Goal: Task Accomplishment & Management: Manage account settings

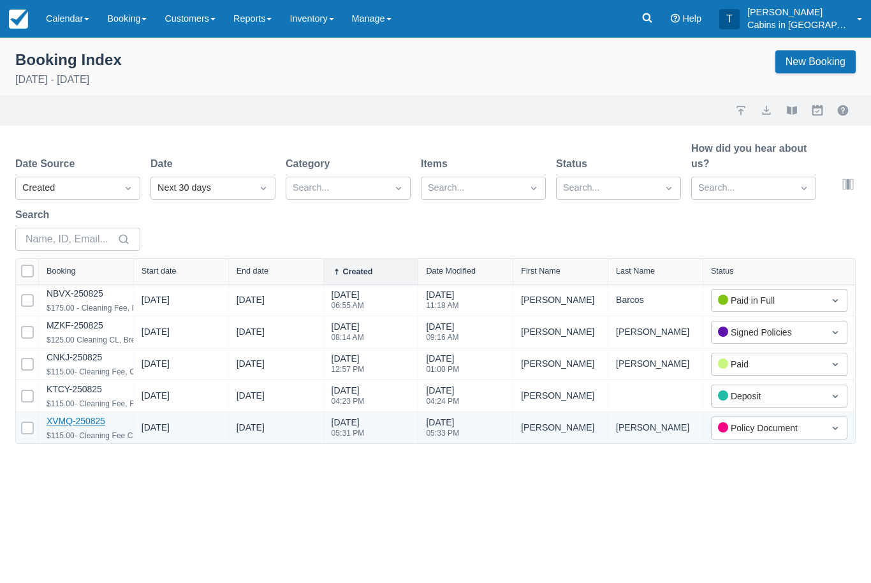
click at [100, 425] on link "XVMQ-250825" at bounding box center [76, 421] width 59 height 10
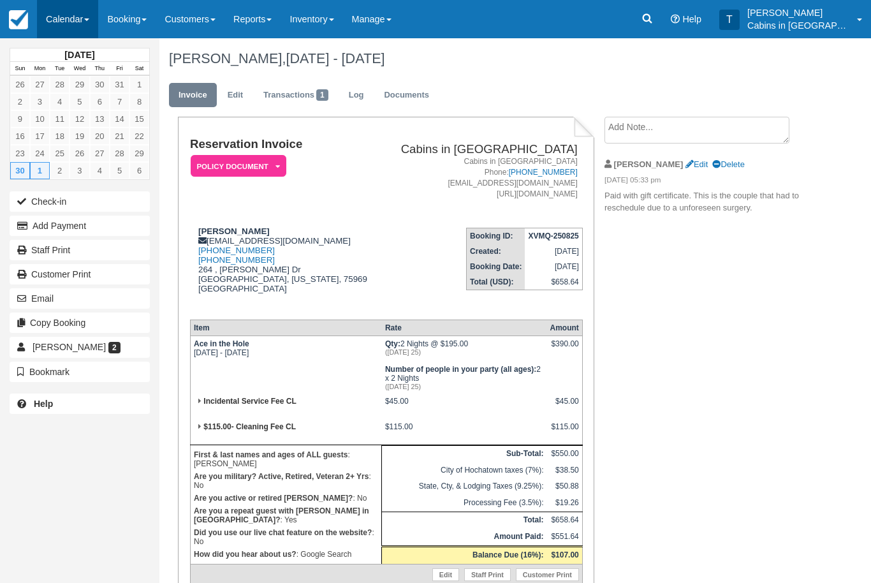
click at [78, 16] on link "Calendar" at bounding box center [67, 19] width 61 height 38
click at [273, 13] on div at bounding box center [435, 291] width 871 height 583
click at [271, 21] on link "Reports" at bounding box center [252, 19] width 56 height 38
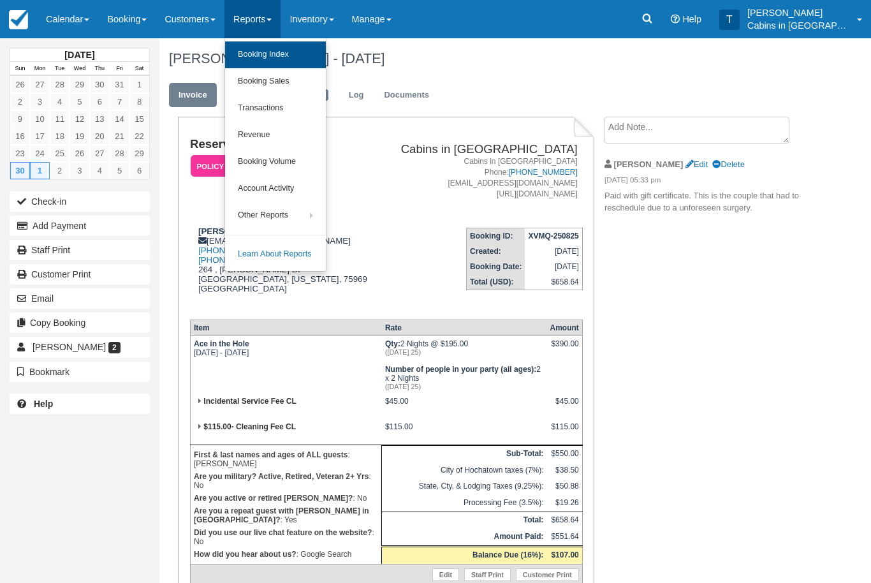
click at [309, 61] on link "Booking Index" at bounding box center [275, 54] width 101 height 27
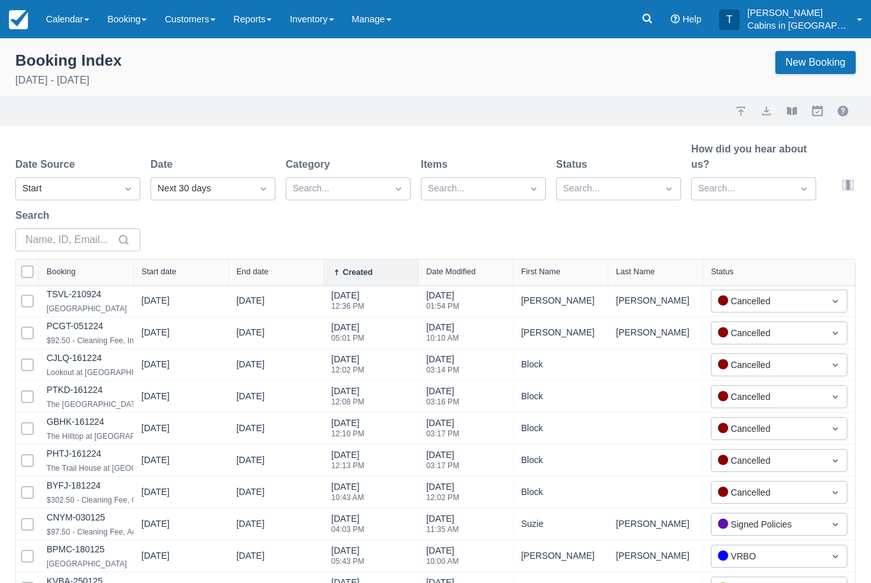
select select "25"
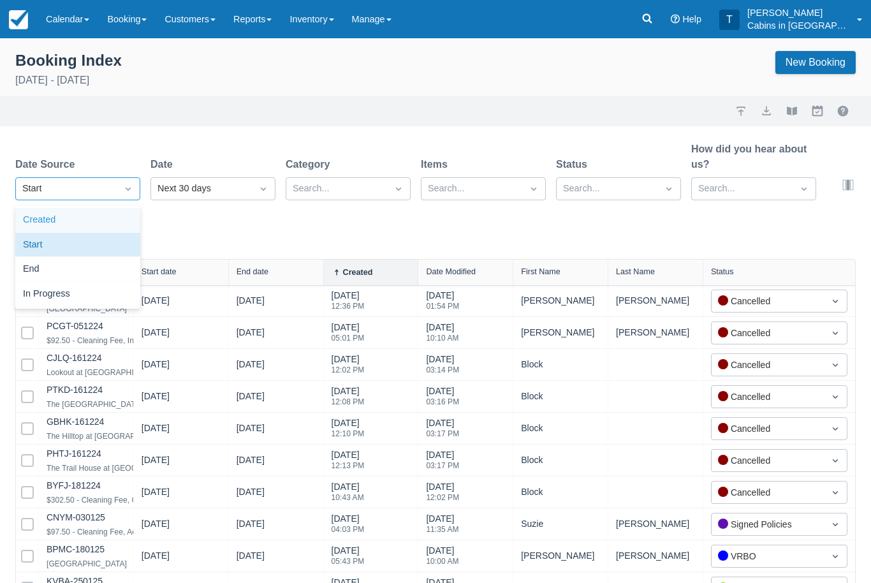
click at [122, 222] on div "Created" at bounding box center [77, 220] width 125 height 25
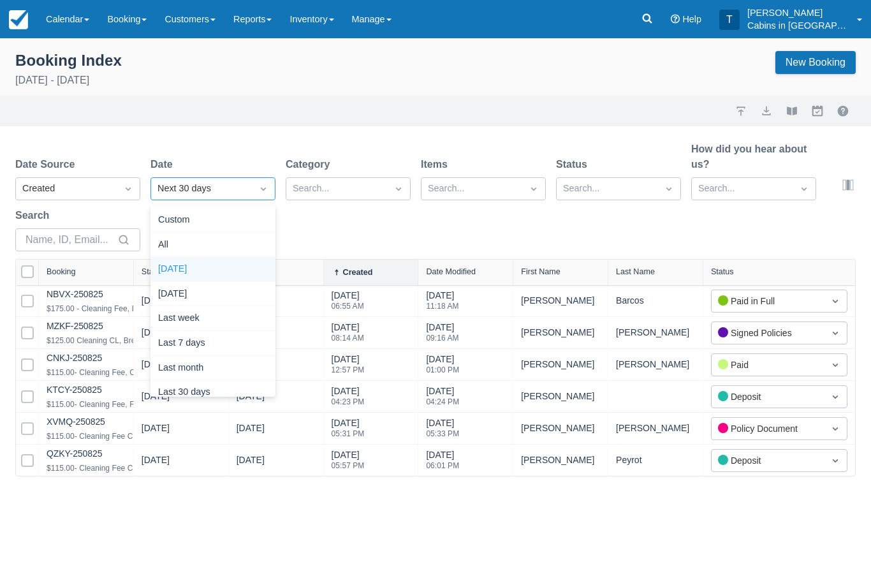
click at [226, 265] on div "Today" at bounding box center [212, 269] width 125 height 25
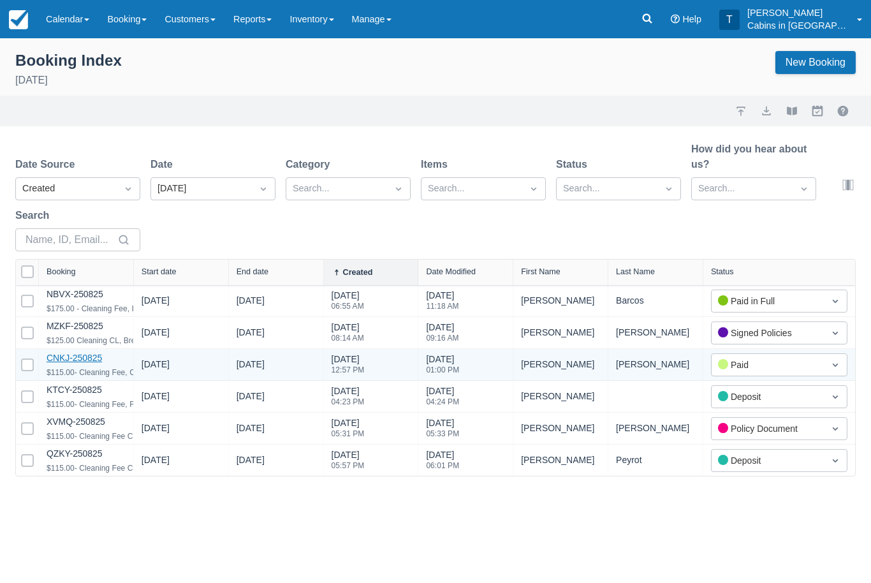
click at [94, 357] on link "CNKJ-250825" at bounding box center [74, 358] width 55 height 10
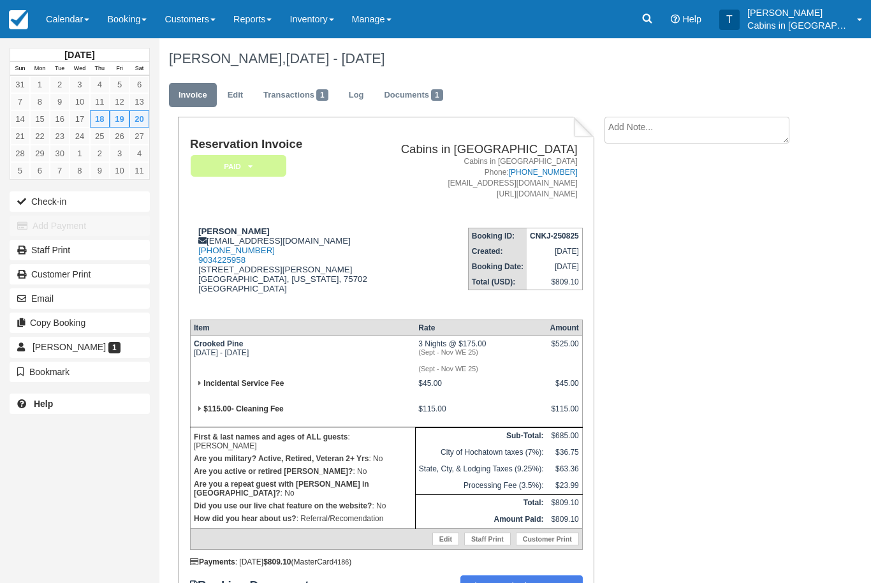
click at [270, 167] on em "Paid" at bounding box center [239, 166] width 96 height 22
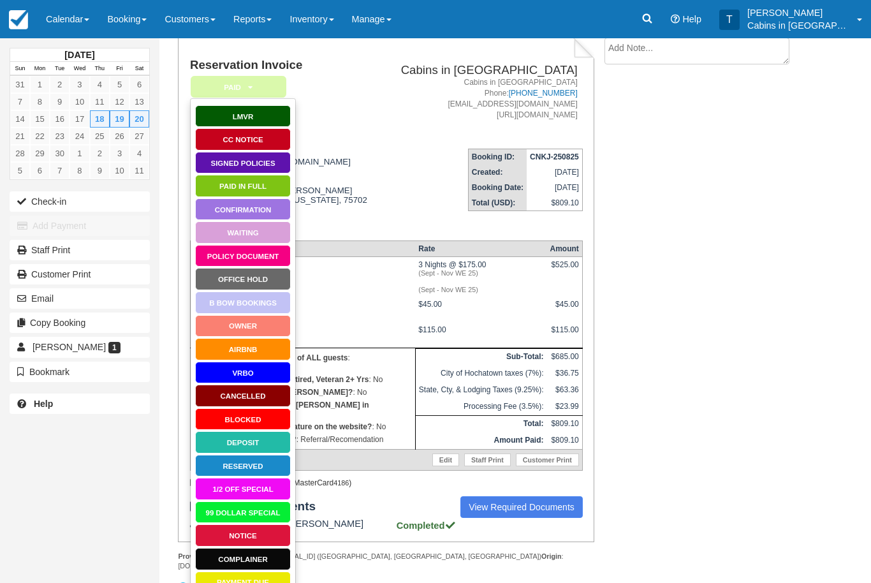
scroll to position [83, 0]
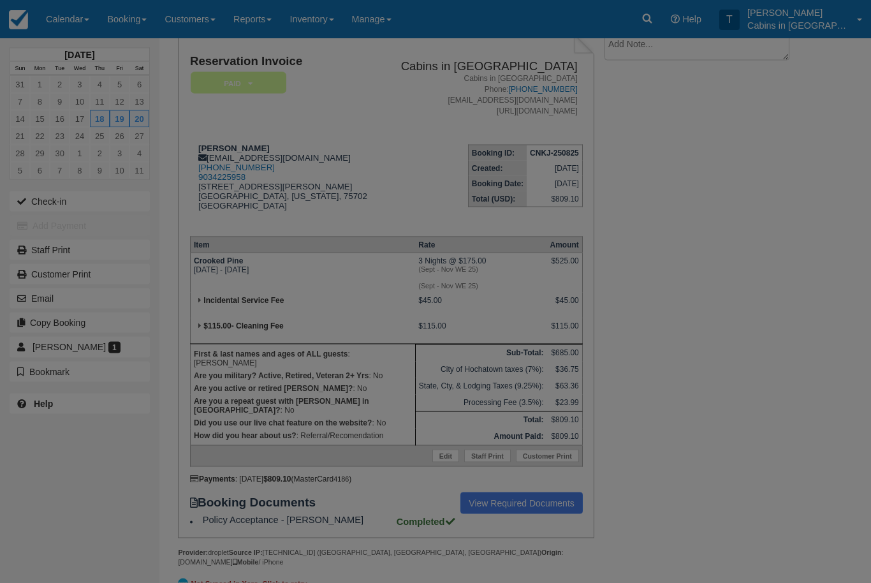
scroll to position [125, 0]
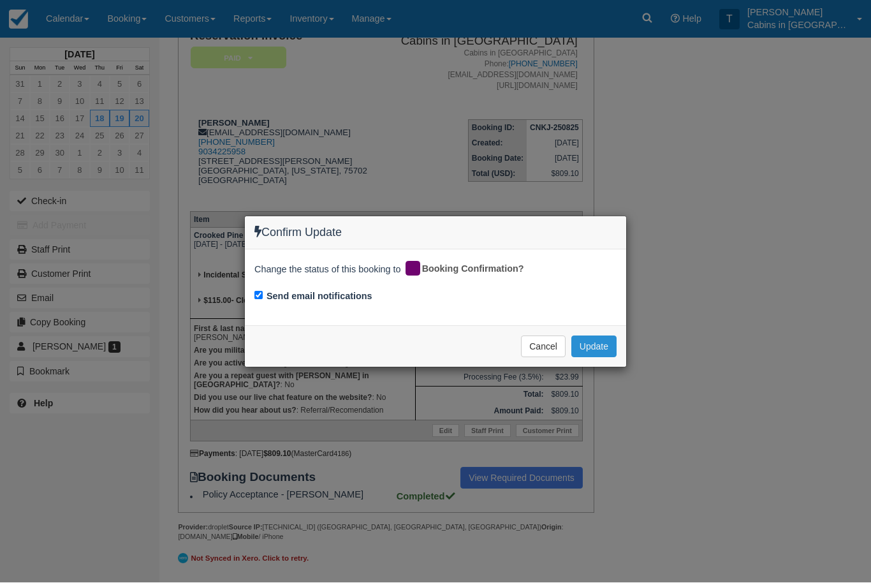
click at [609, 347] on button "Update" at bounding box center [593, 347] width 45 height 22
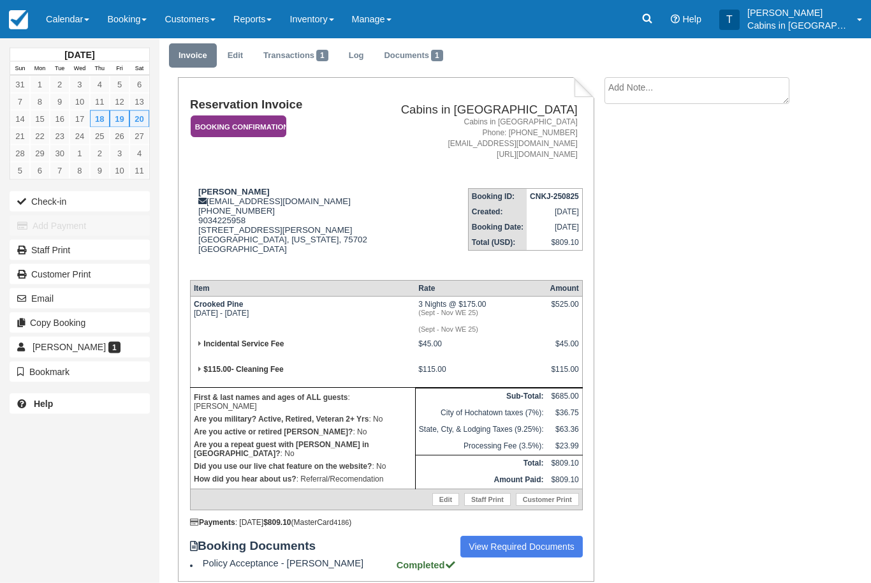
scroll to position [32, 0]
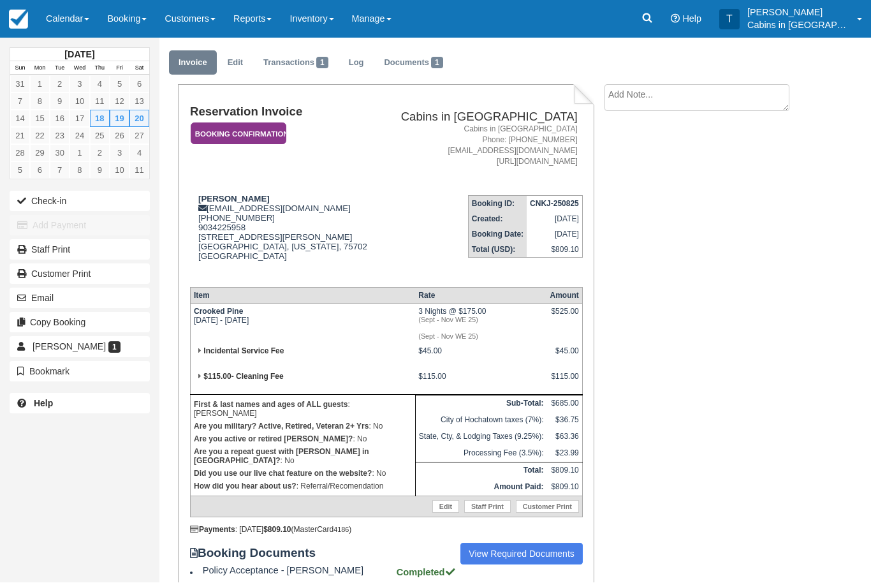
click at [258, 124] on em "Booking Confirmation" at bounding box center [239, 134] width 96 height 22
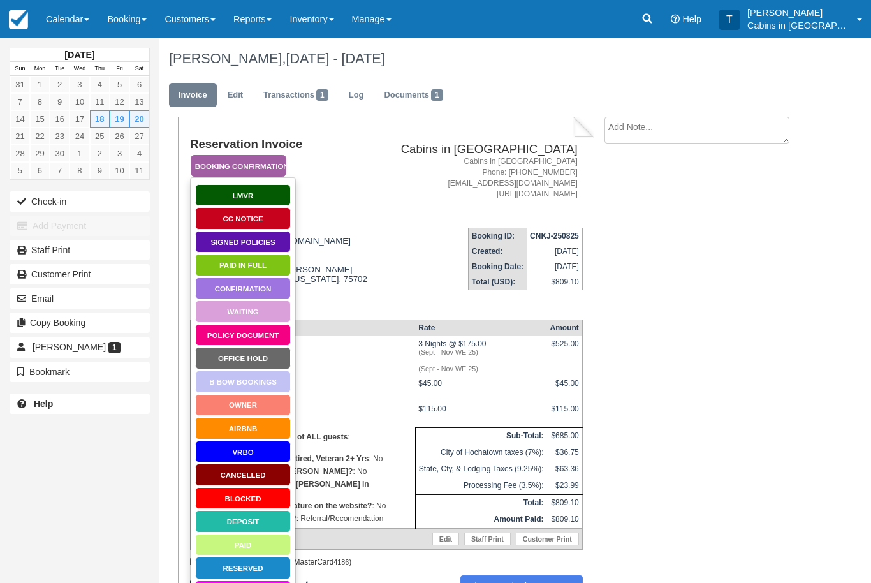
click at [264, 237] on link "Signed Policies" at bounding box center [243, 242] width 96 height 22
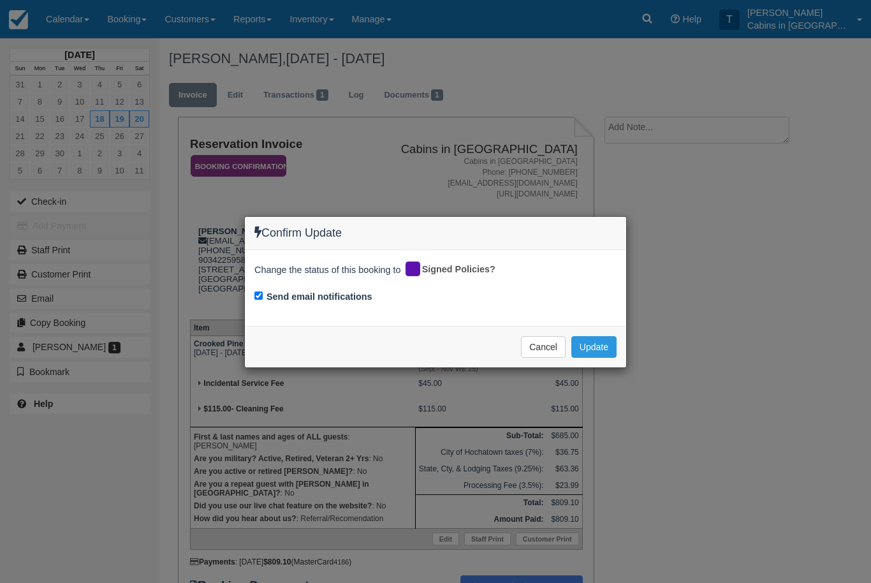
click at [606, 380] on div "Confirm Update Change the status of this booking to Signed Policies? Send email…" at bounding box center [435, 291] width 871 height 583
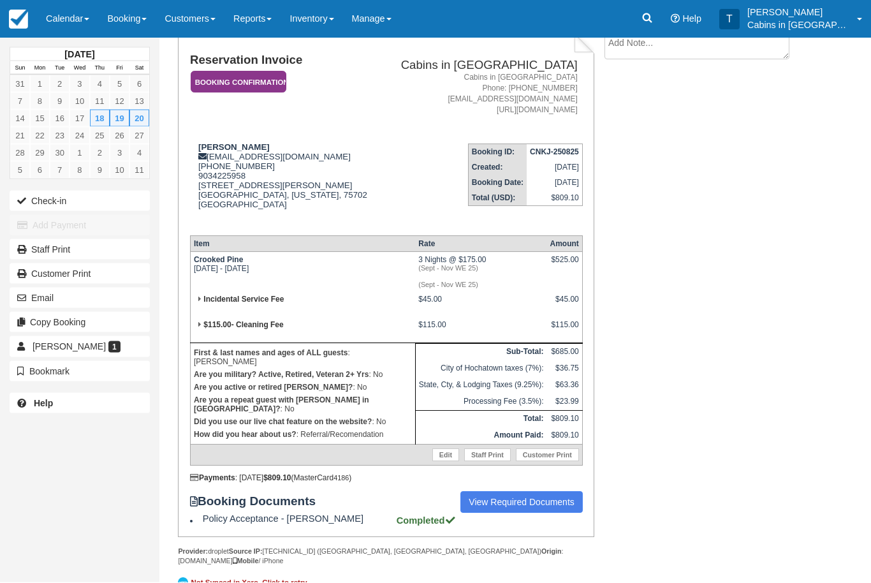
scroll to position [83, 0]
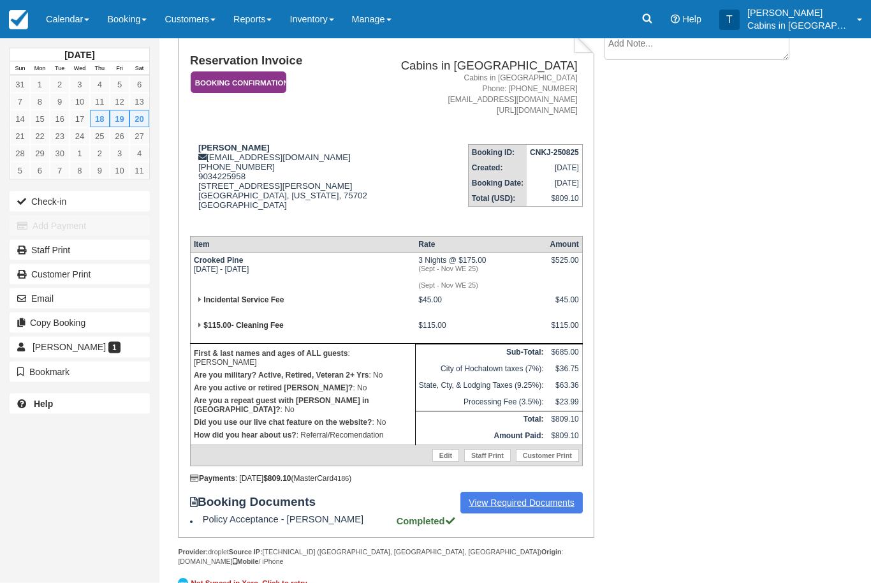
click at [515, 514] on link "View Required Documents" at bounding box center [521, 503] width 122 height 22
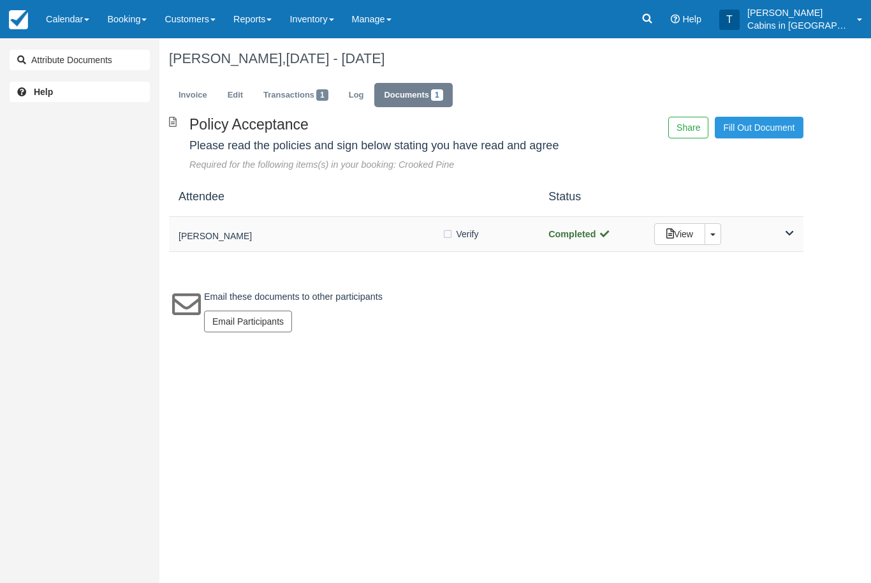
click at [294, 237] on h5 "[PERSON_NAME]" at bounding box center [310, 236] width 263 height 10
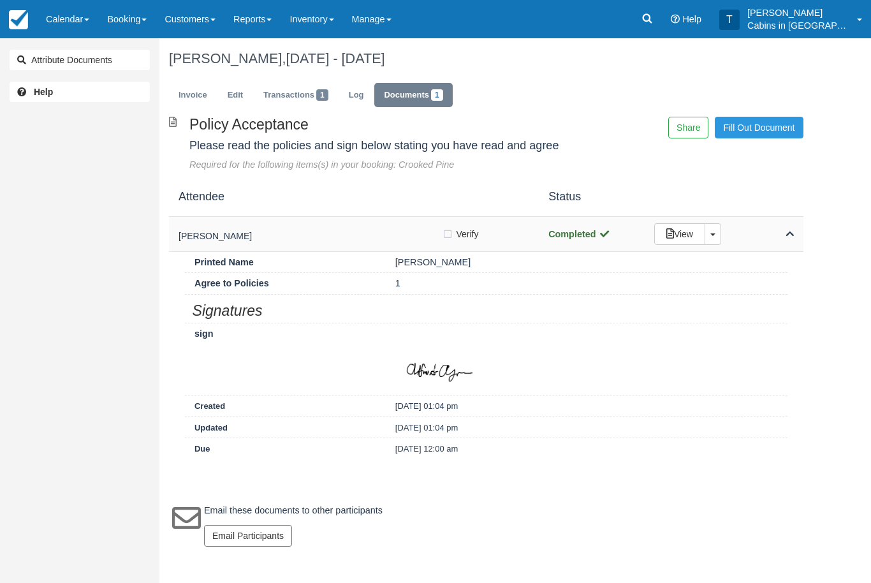
click at [448, 234] on label "Verify Verified" at bounding box center [464, 233] width 45 height 19
checkbox input "true"
click at [187, 101] on link "Invoice" at bounding box center [193, 95] width 48 height 25
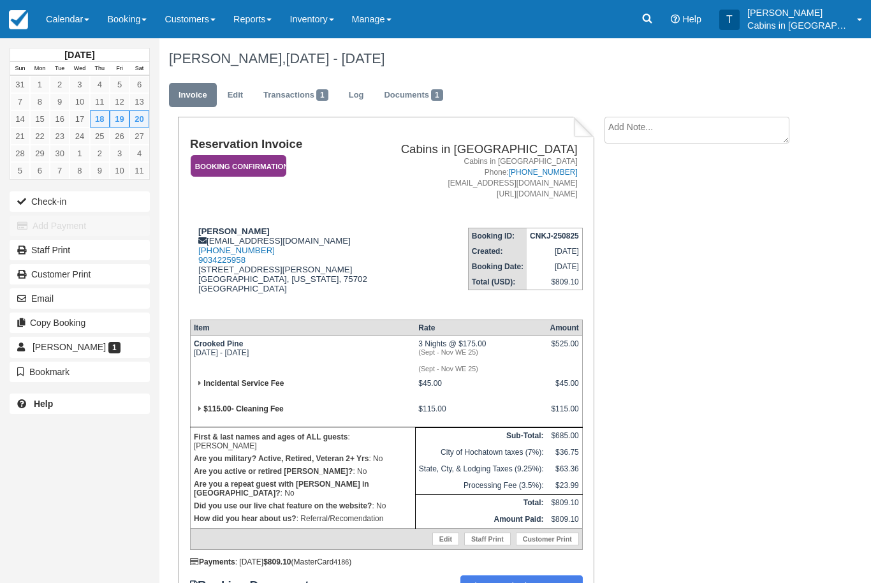
click at [270, 169] on em "Booking Confirmation" at bounding box center [239, 166] width 96 height 22
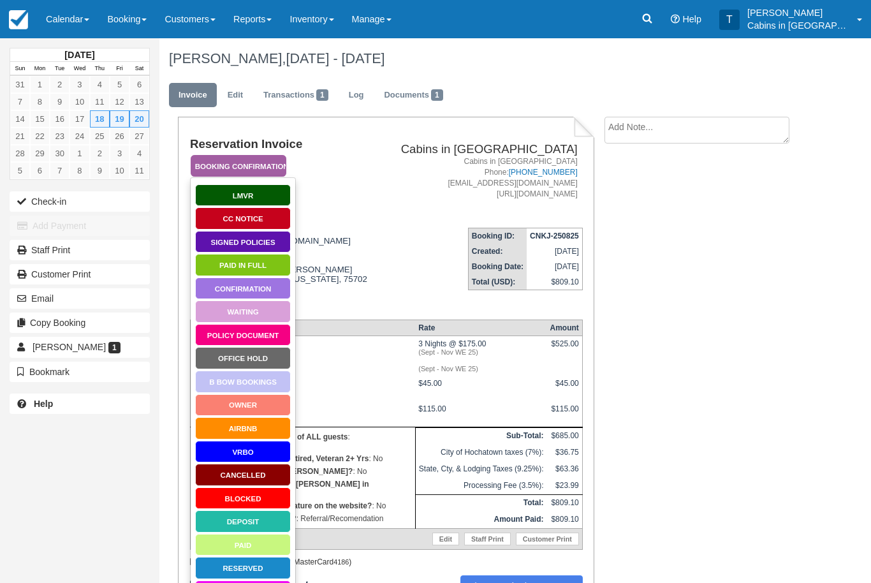
click at [268, 239] on link "Signed Policies" at bounding box center [243, 242] width 96 height 22
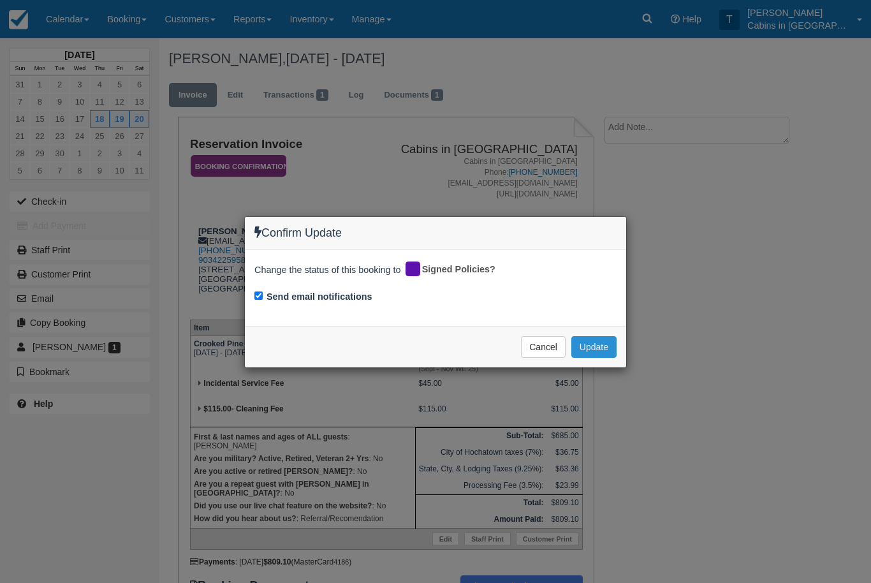
click at [598, 344] on button "Update" at bounding box center [593, 347] width 45 height 22
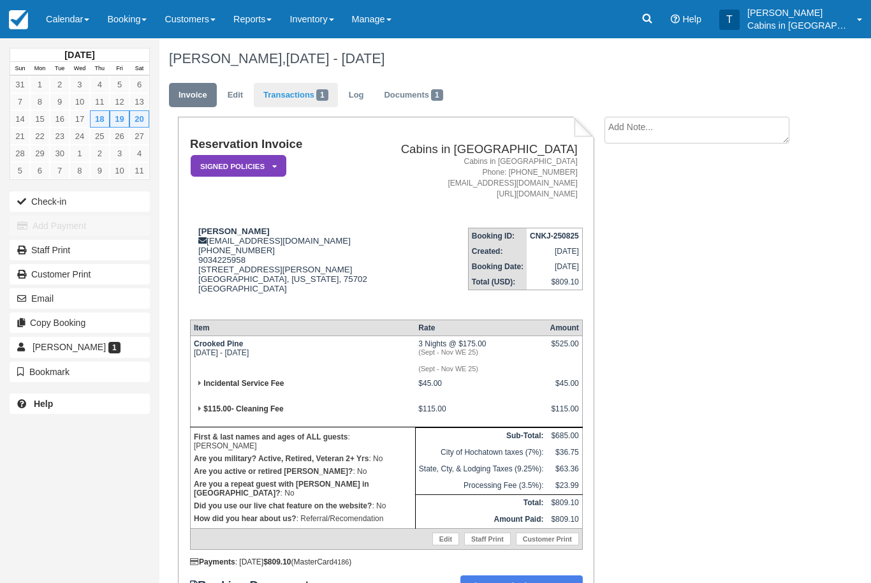
click at [312, 94] on link "Transactions 1" at bounding box center [296, 95] width 84 height 25
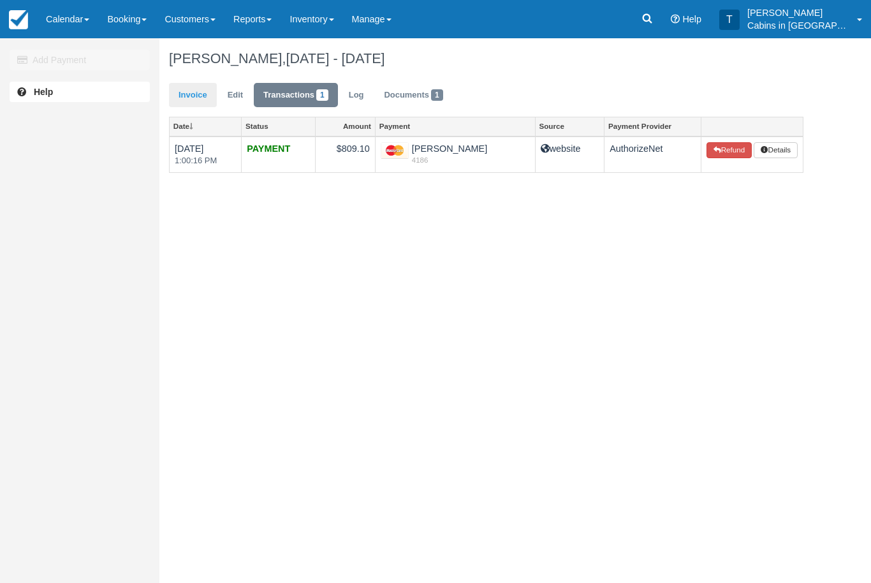
click at [201, 94] on link "Invoice" at bounding box center [193, 95] width 48 height 25
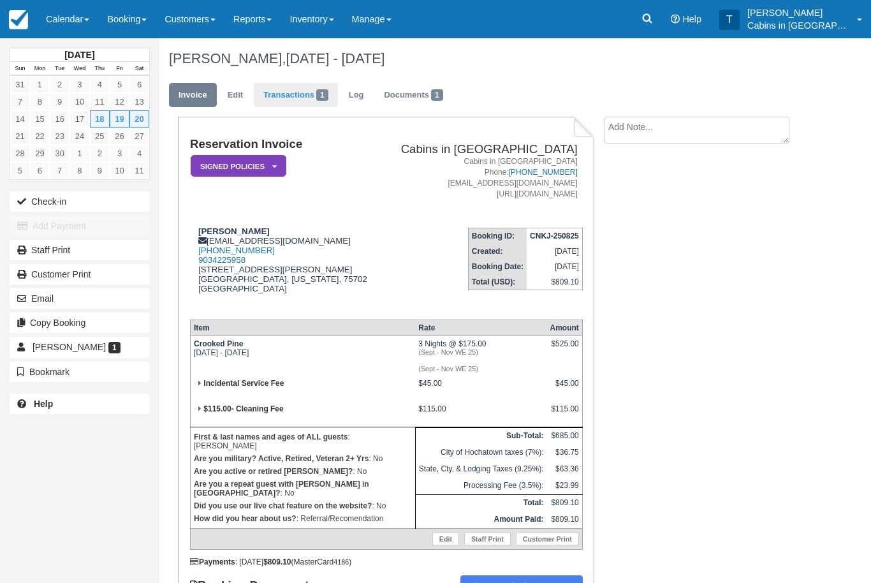
click at [296, 95] on link "Transactions 1" at bounding box center [296, 95] width 84 height 25
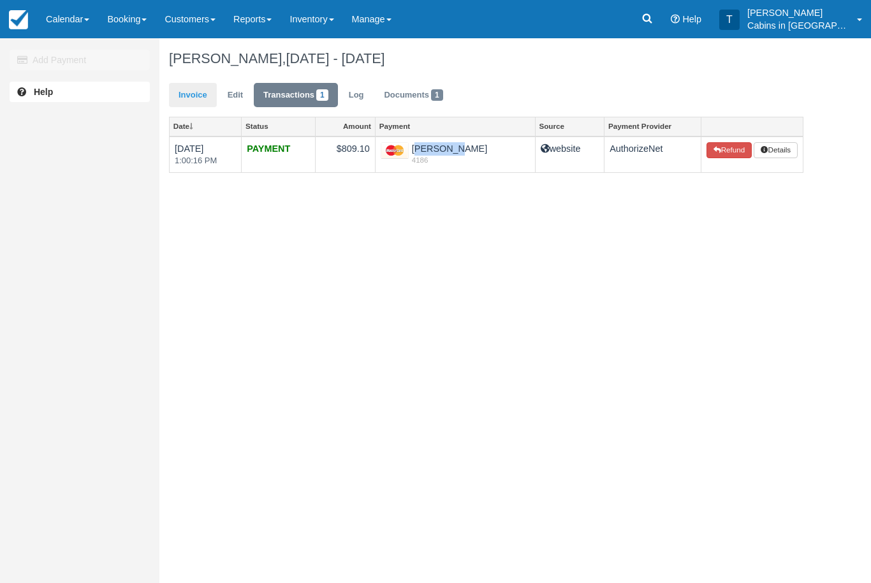
click at [196, 94] on link "Invoice" at bounding box center [193, 95] width 48 height 25
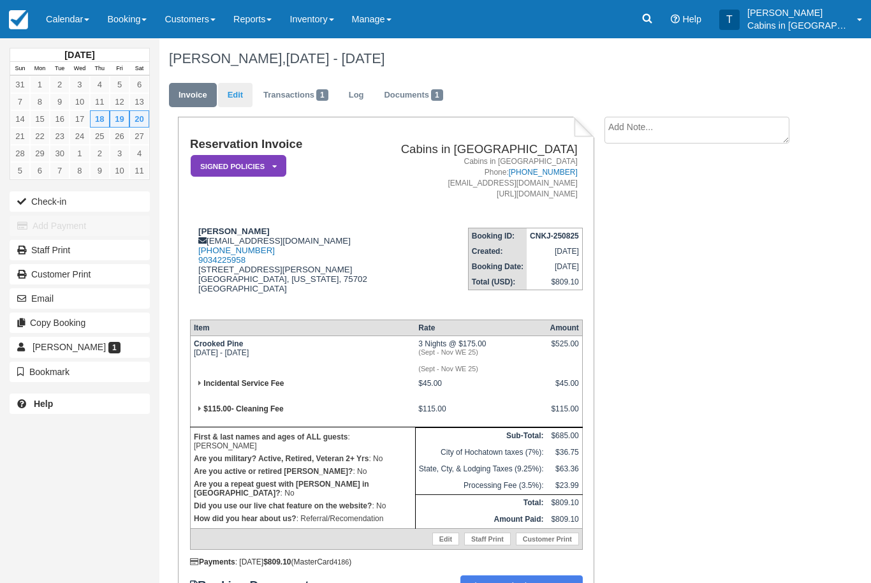
click at [242, 103] on link "Edit" at bounding box center [235, 95] width 34 height 25
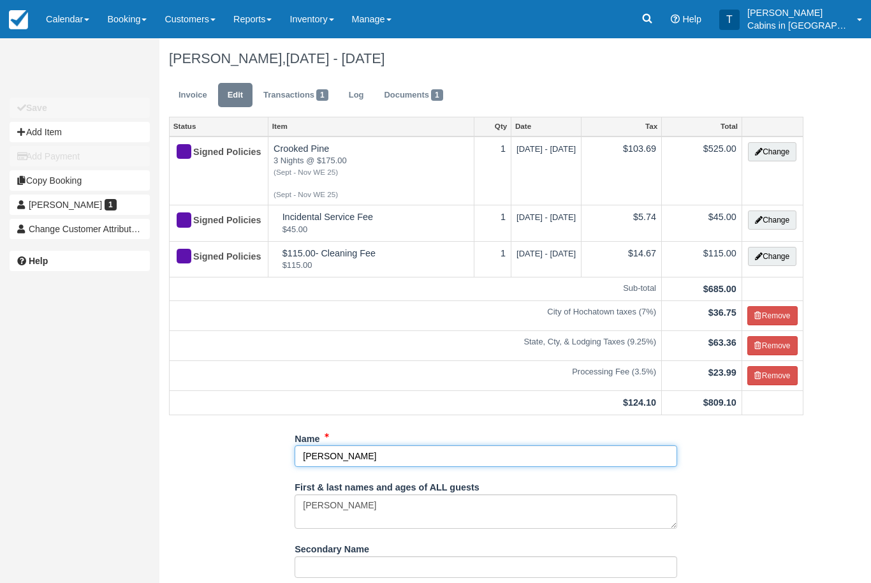
click at [328, 452] on input "Alfredo Aguirre" at bounding box center [486, 456] width 383 height 22
click at [331, 452] on input "Alfredo Aguirre" at bounding box center [486, 456] width 383 height 22
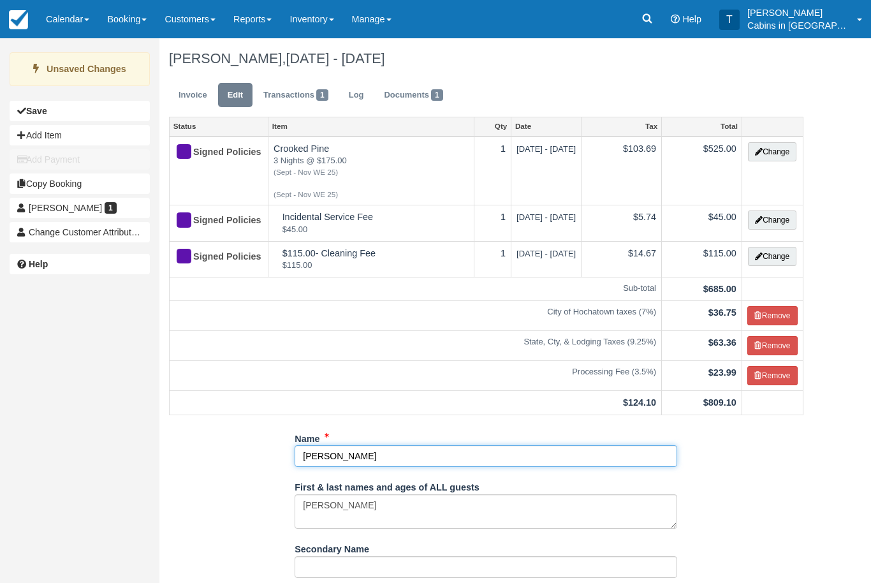
paste input "Florivel"
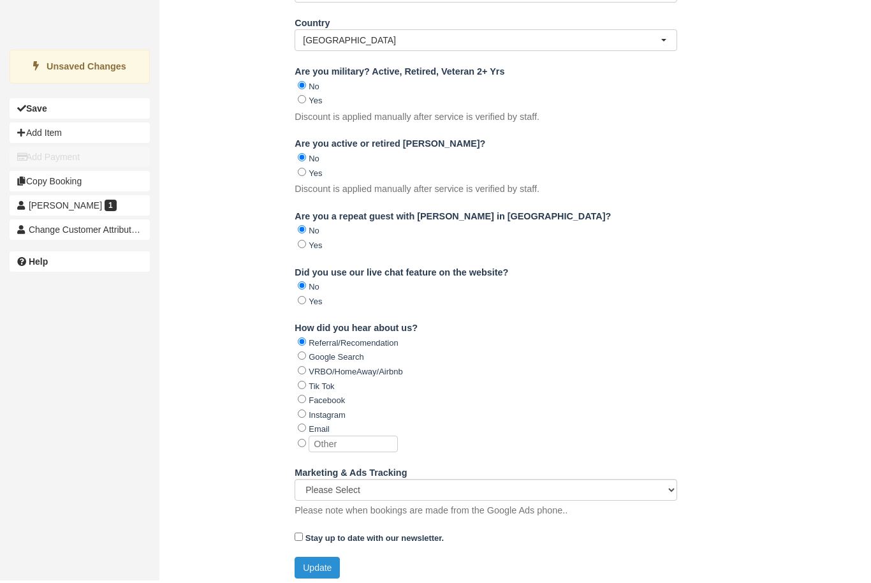
type input "Florivel Aguirre"
click at [331, 560] on button "Update" at bounding box center [317, 570] width 45 height 22
type input "+19035205290"
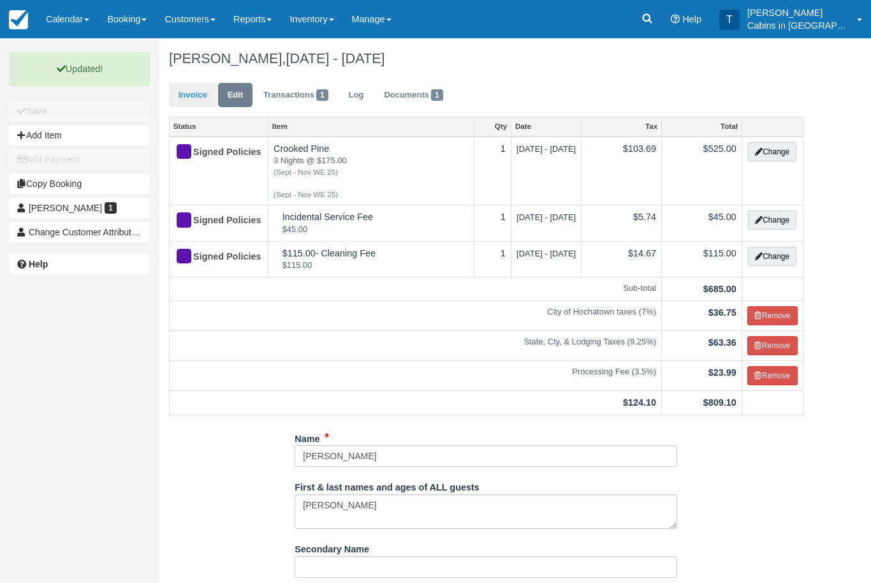
click at [193, 95] on link "Invoice" at bounding box center [193, 95] width 48 height 25
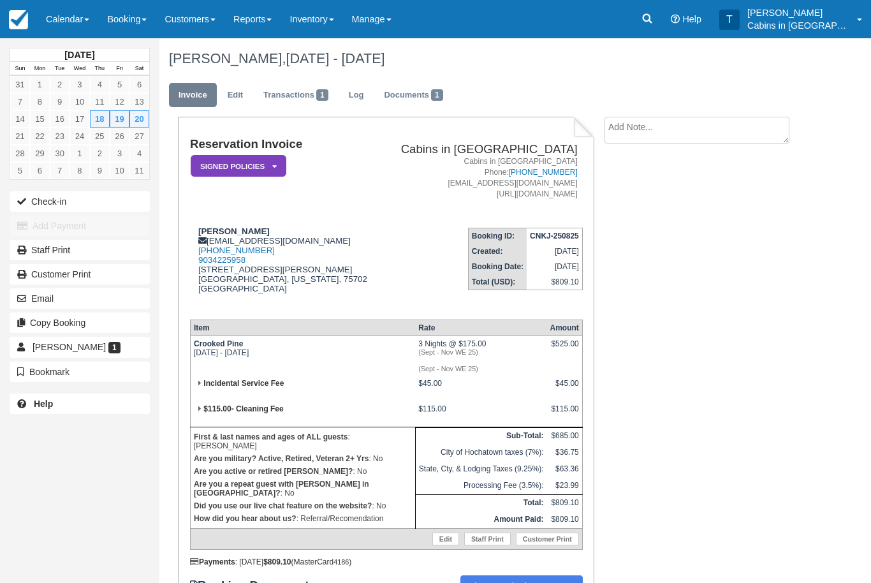
click at [681, 126] on textarea at bounding box center [696, 130] width 185 height 27
type textarea "Cc verified"
click at [641, 203] on button "Create" at bounding box center [632, 203] width 57 height 22
click at [272, 164] on icon at bounding box center [274, 167] width 4 height 8
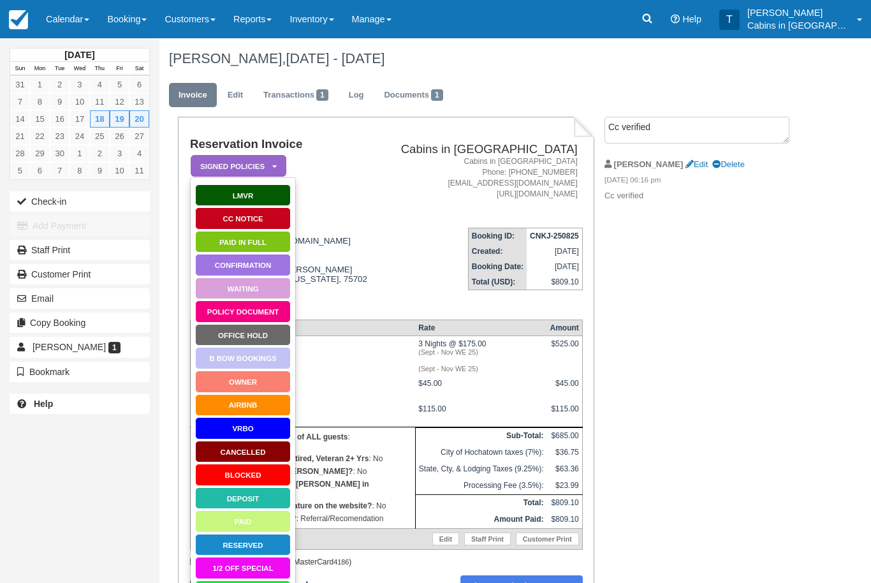
click at [270, 175] on em "Signed Policies" at bounding box center [239, 166] width 96 height 22
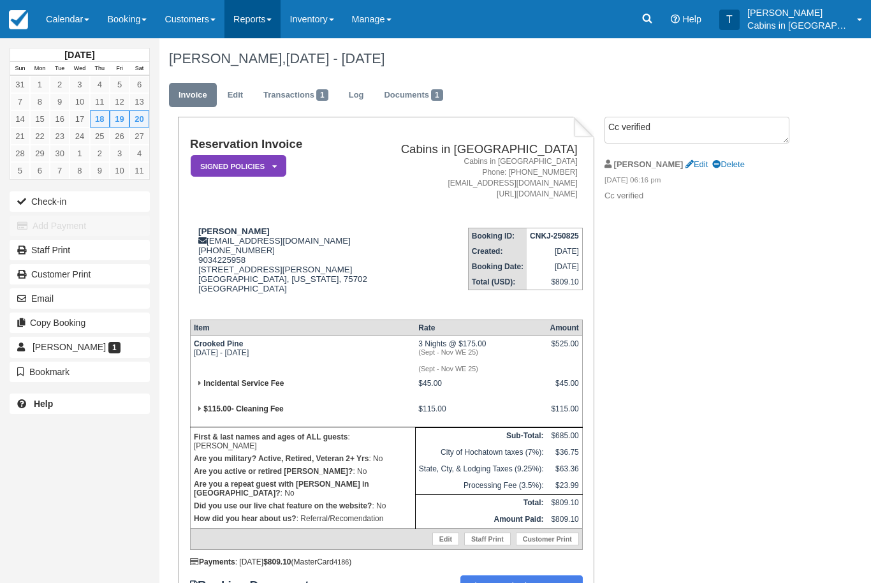
click at [272, 20] on link "Reports" at bounding box center [252, 19] width 56 height 38
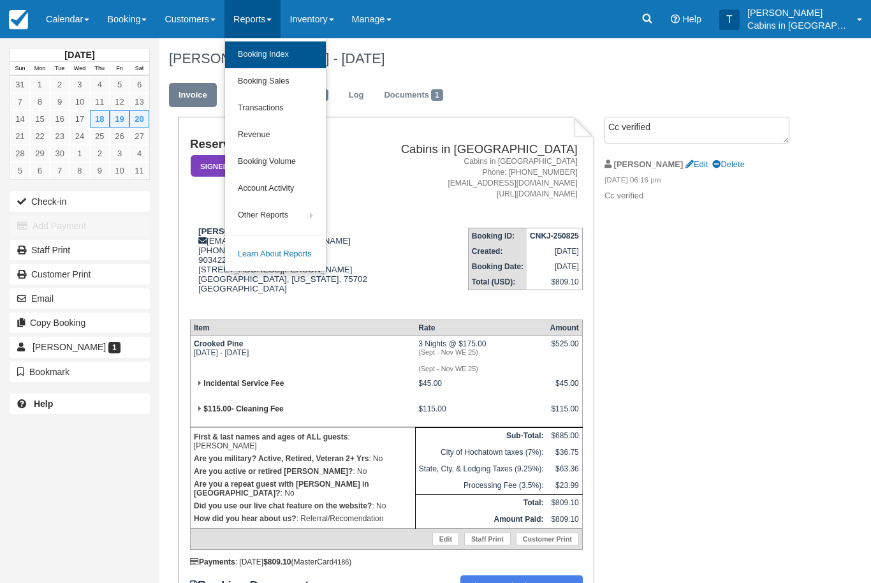
click at [305, 53] on link "Booking Index" at bounding box center [275, 54] width 101 height 27
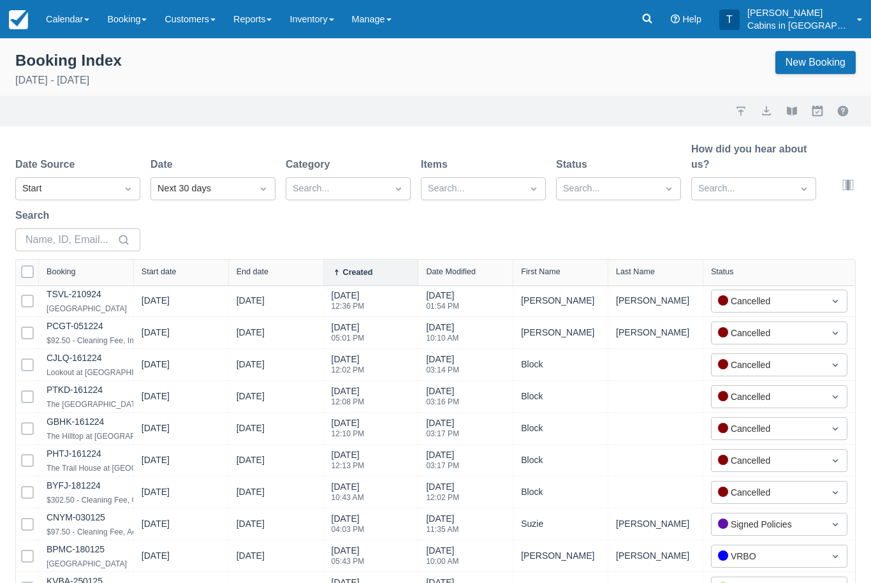
select select "25"
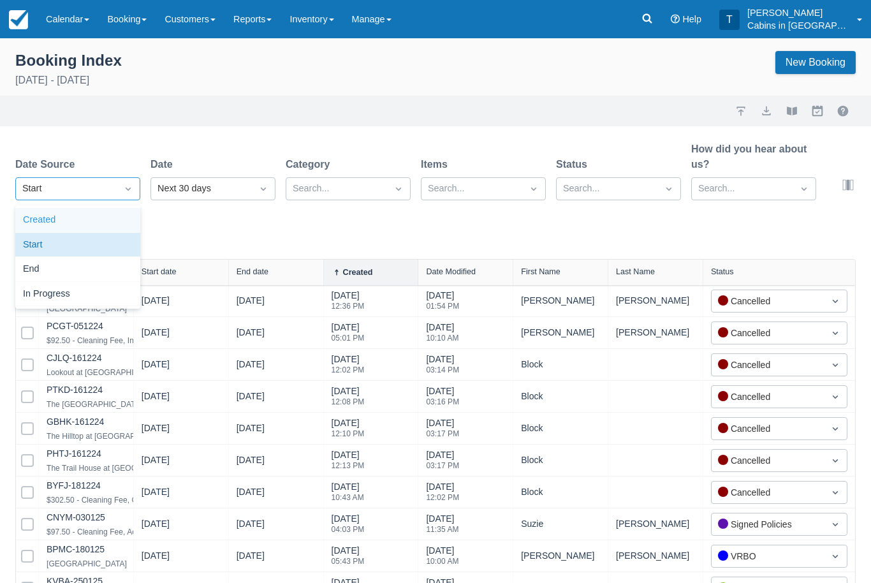
click at [102, 226] on div "Created" at bounding box center [77, 220] width 125 height 25
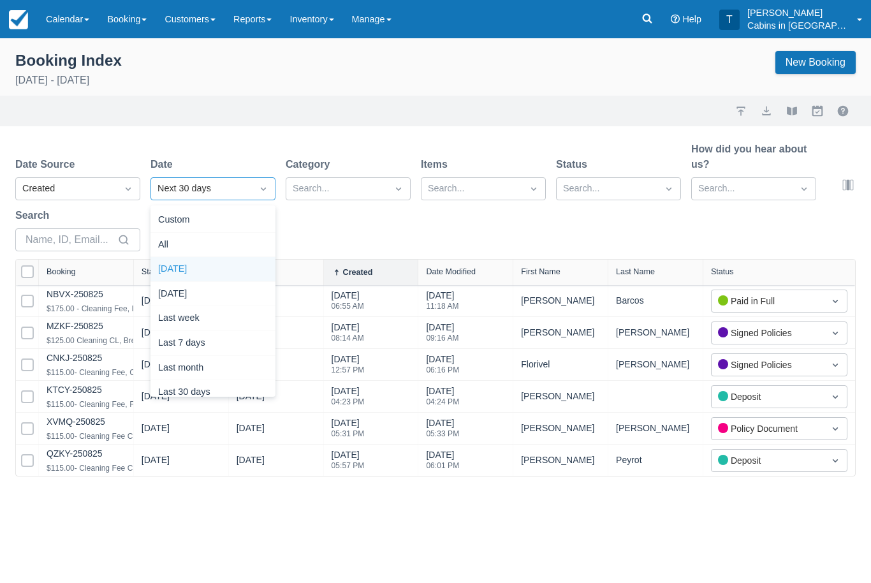
click at [233, 261] on div "Today" at bounding box center [212, 269] width 125 height 25
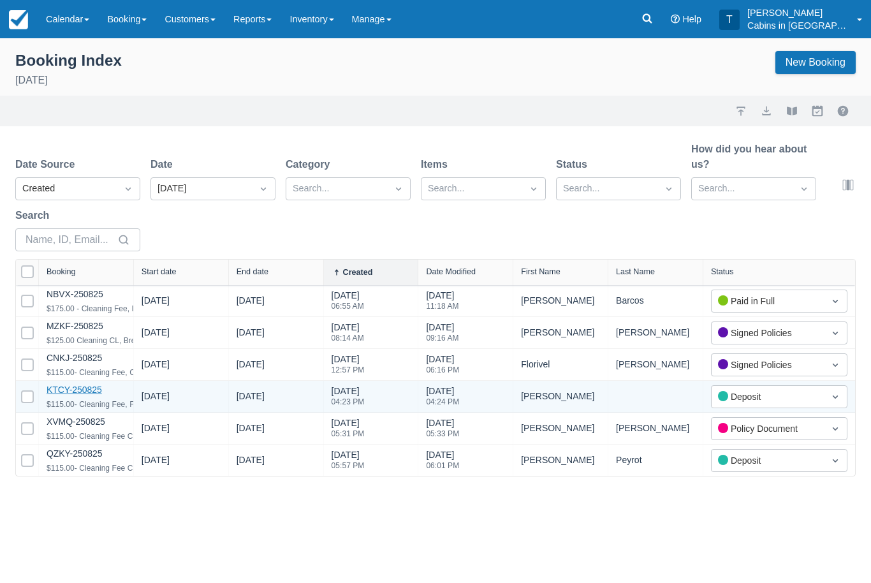
click at [92, 390] on link "KTCY-250825" at bounding box center [74, 389] width 55 height 10
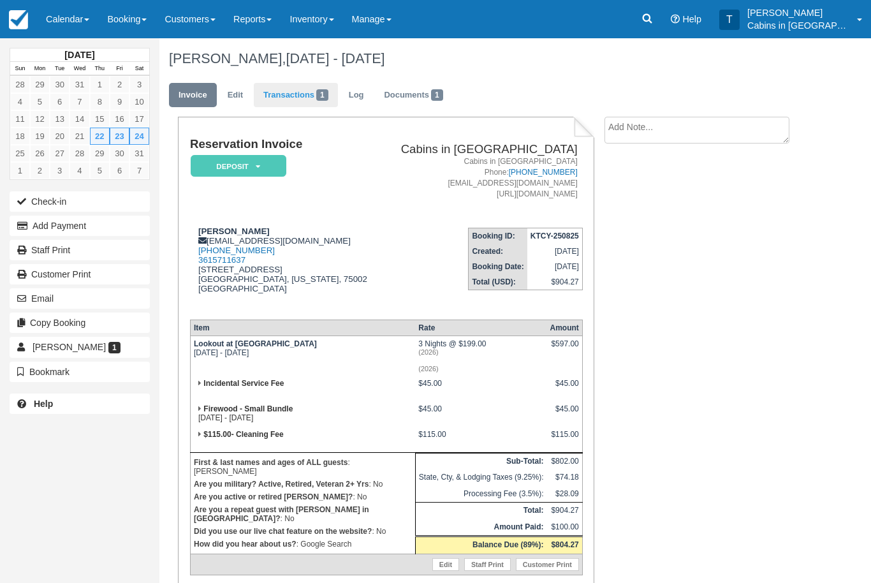
click at [310, 94] on link "Transactions 1" at bounding box center [296, 95] width 84 height 25
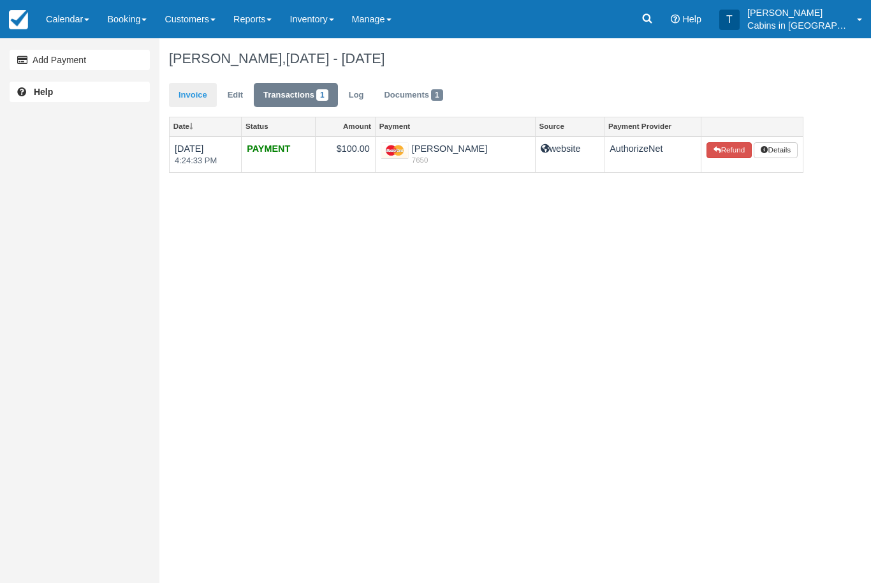
click at [199, 100] on link "Invoice" at bounding box center [193, 95] width 48 height 25
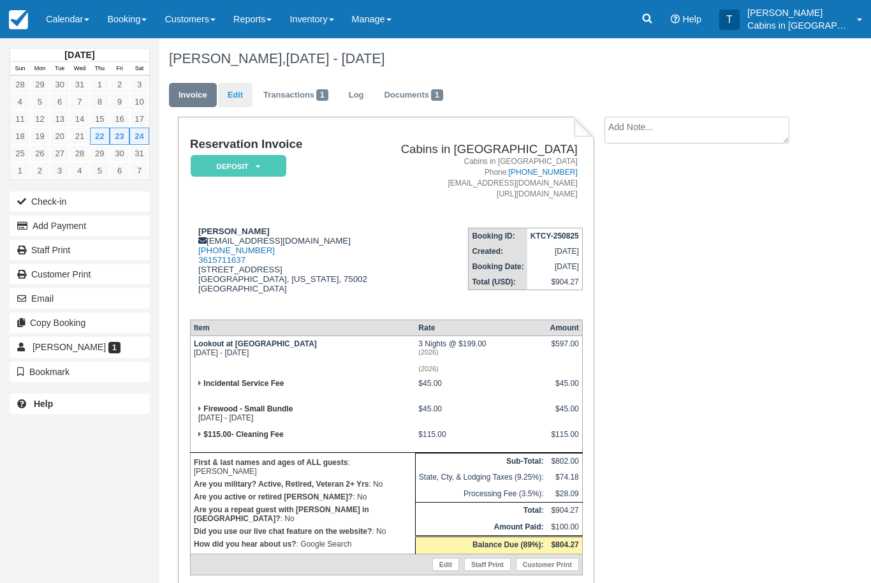
click at [236, 89] on link "Edit" at bounding box center [235, 95] width 34 height 25
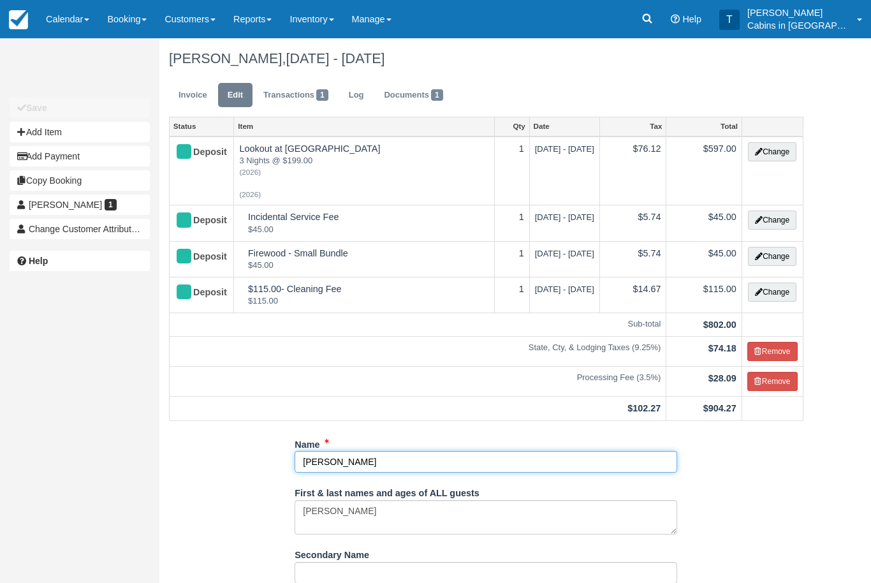
click at [387, 451] on input "[PERSON_NAME]" at bounding box center [486, 462] width 383 height 22
click at [355, 457] on input "[PERSON_NAME]" at bounding box center [486, 462] width 383 height 22
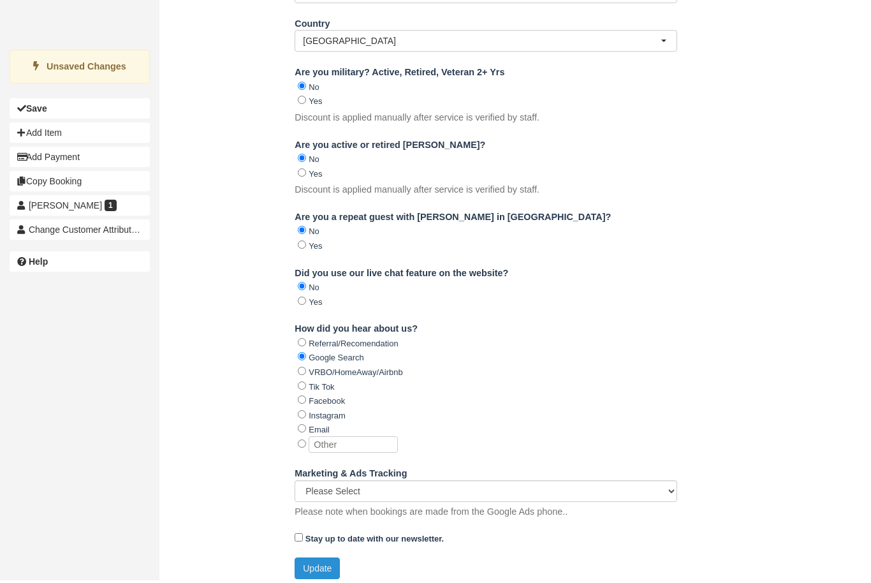
type input "[PERSON_NAME]"
click at [328, 560] on button "Update" at bounding box center [317, 571] width 45 height 22
type input "+14693671627"
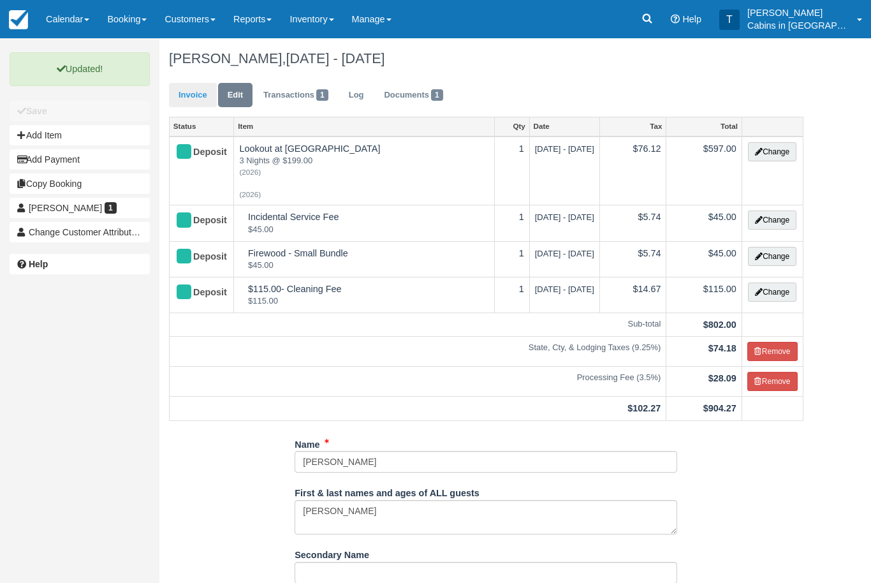
click at [194, 97] on link "Invoice" at bounding box center [193, 95] width 48 height 25
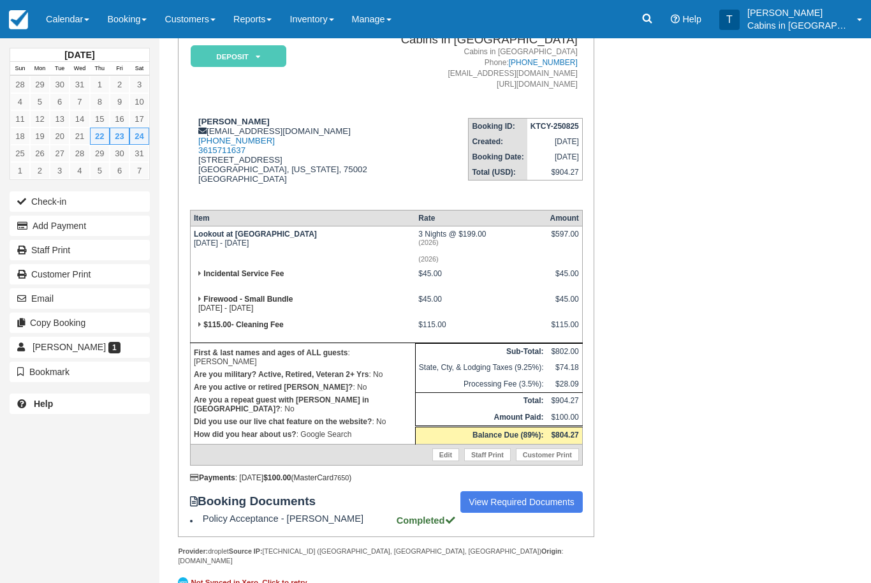
scroll to position [112, 0]
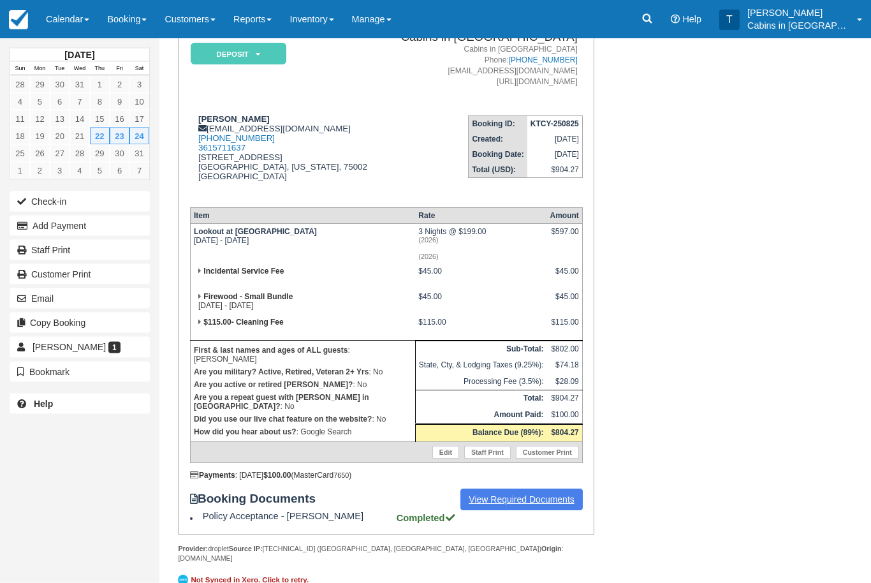
click at [545, 511] on link "View Required Documents" at bounding box center [521, 500] width 122 height 22
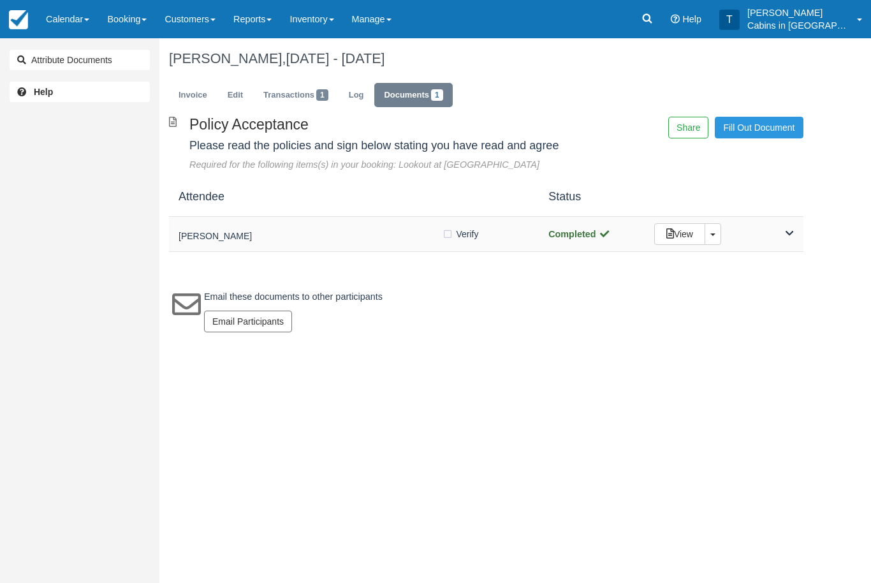
click at [350, 228] on div "[PERSON_NAME]" at bounding box center [310, 234] width 263 height 18
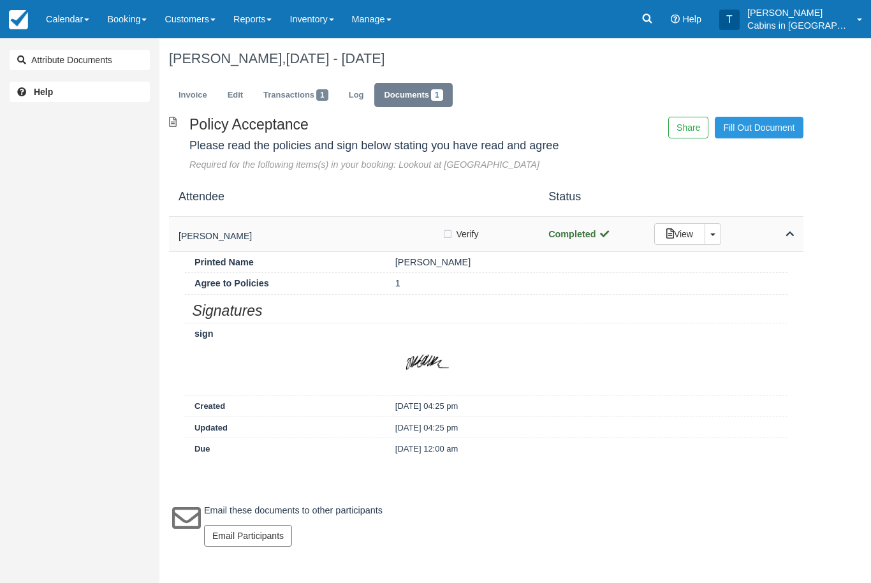
click at [450, 230] on label "Verify Verified" at bounding box center [464, 233] width 45 height 19
checkbox input "true"
click at [208, 88] on link "Invoice" at bounding box center [193, 95] width 48 height 25
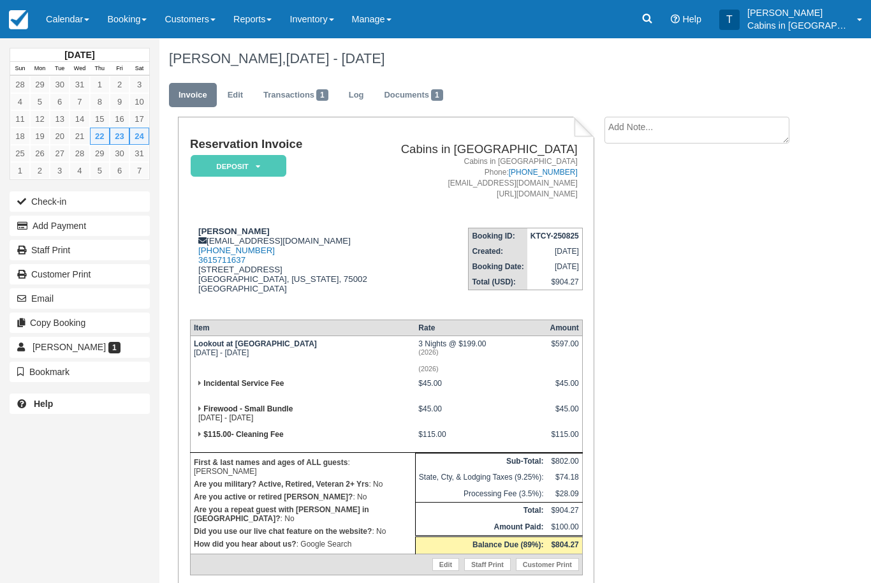
click at [272, 163] on em "Deposit" at bounding box center [239, 166] width 96 height 22
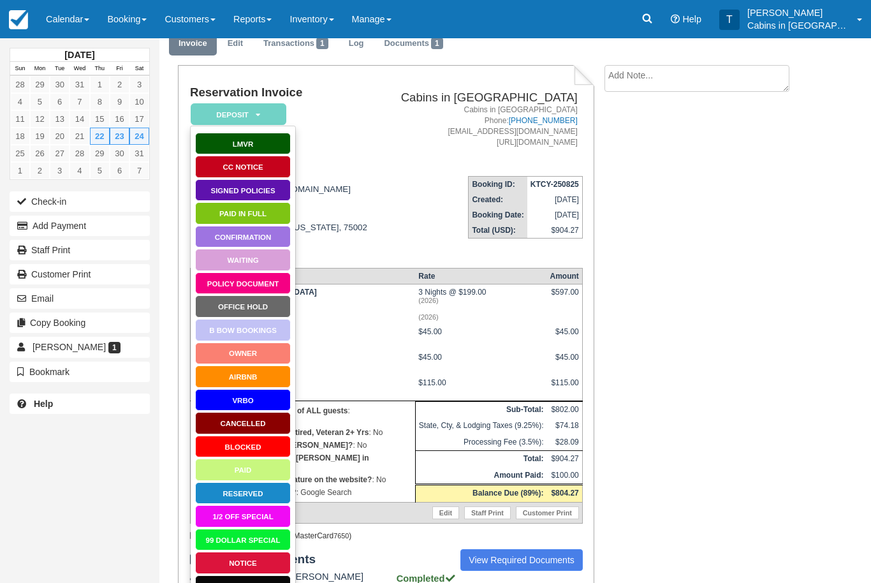
scroll to position [112, 0]
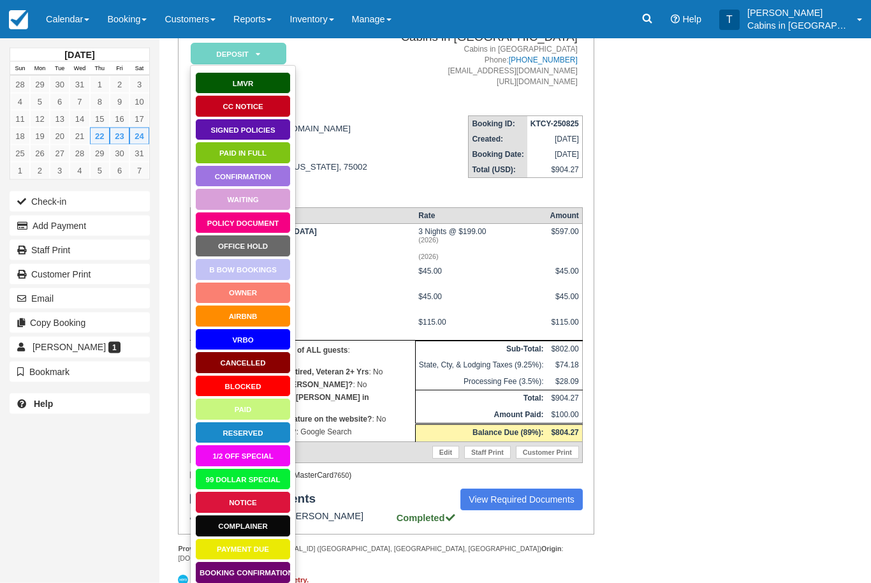
click at [270, 569] on link "Booking Confirmation" at bounding box center [243, 573] width 96 height 22
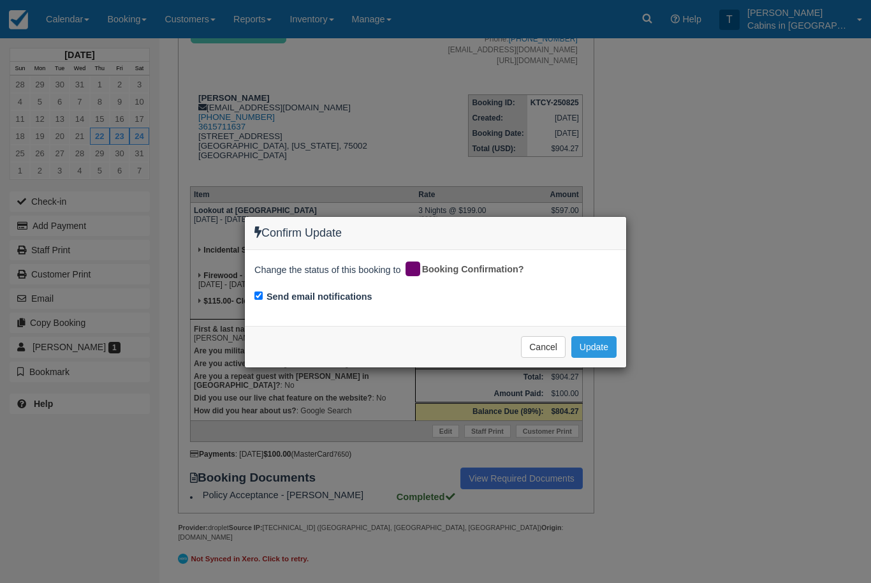
scroll to position [147, 0]
click at [605, 344] on button "Update" at bounding box center [593, 347] width 45 height 22
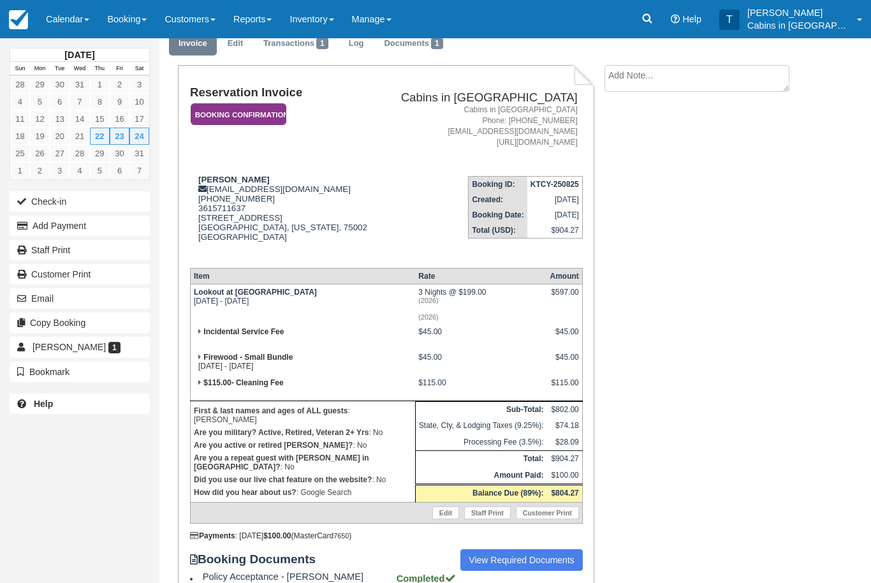
scroll to position [0, 0]
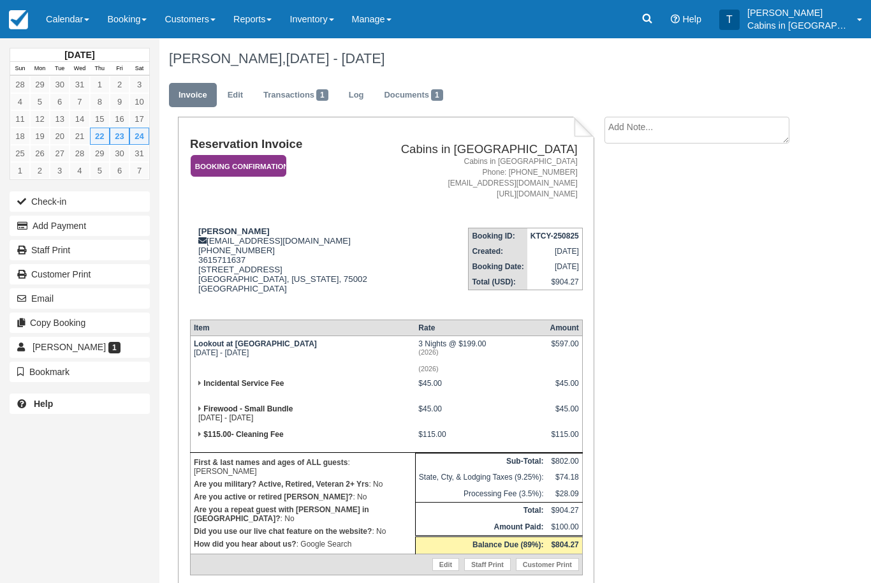
click at [264, 164] on em "Booking Confirmation" at bounding box center [239, 166] width 96 height 22
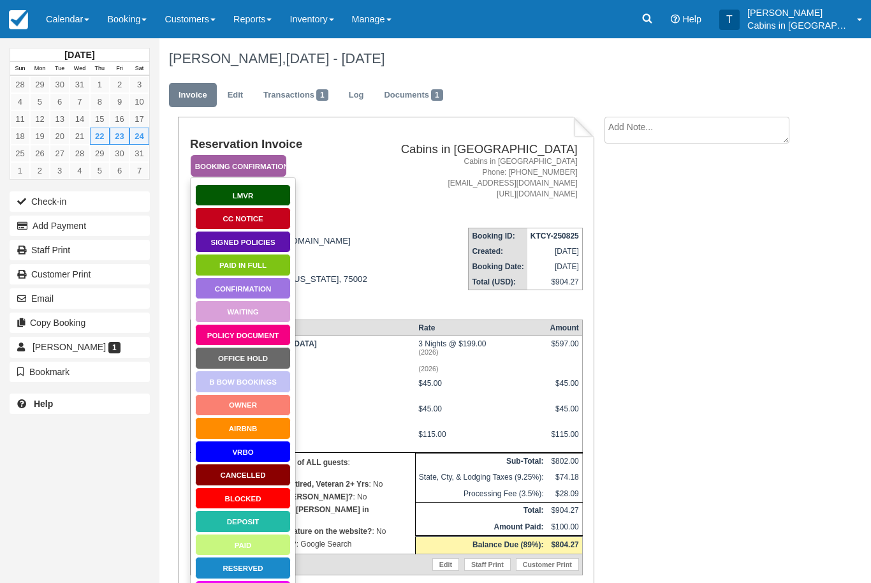
click at [280, 240] on link "Signed Policies" at bounding box center [243, 242] width 96 height 22
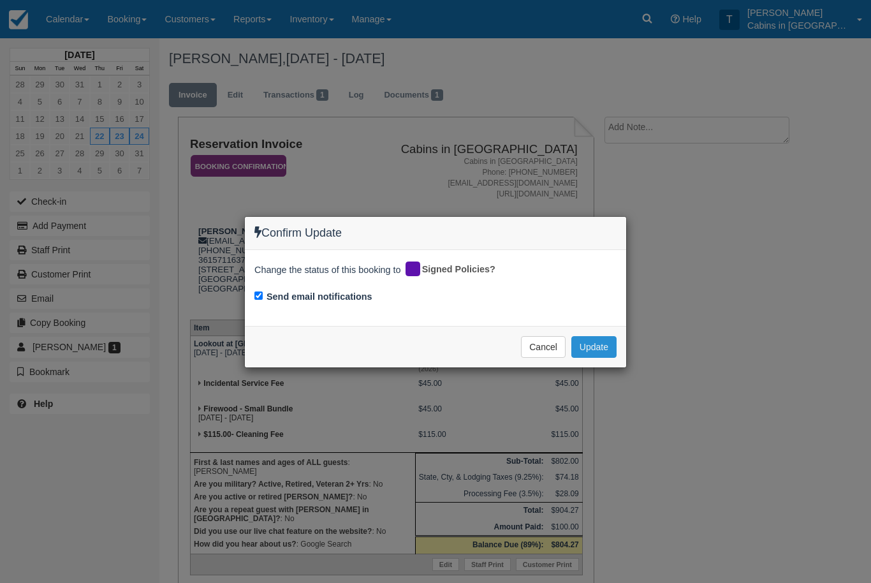
click at [607, 349] on button "Update" at bounding box center [593, 347] width 45 height 22
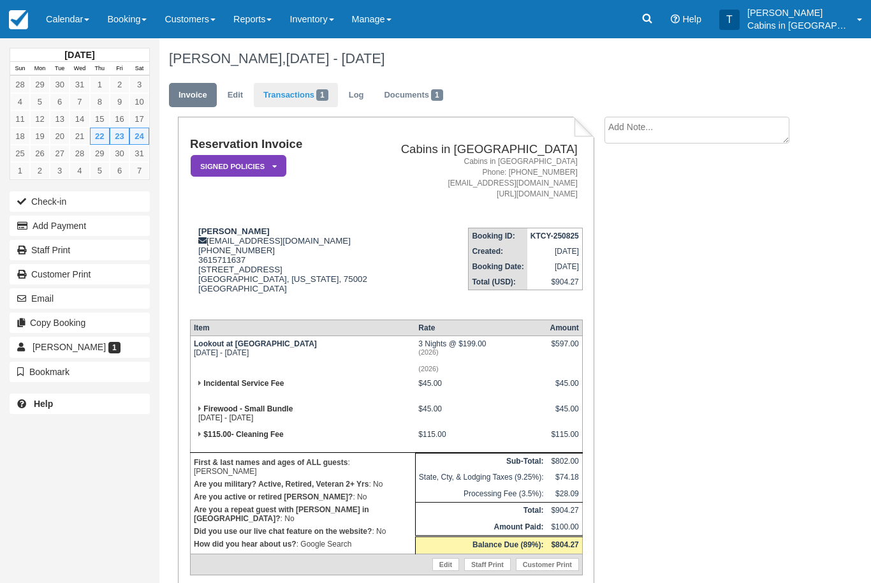
click at [305, 94] on link "Transactions 1" at bounding box center [296, 95] width 84 height 25
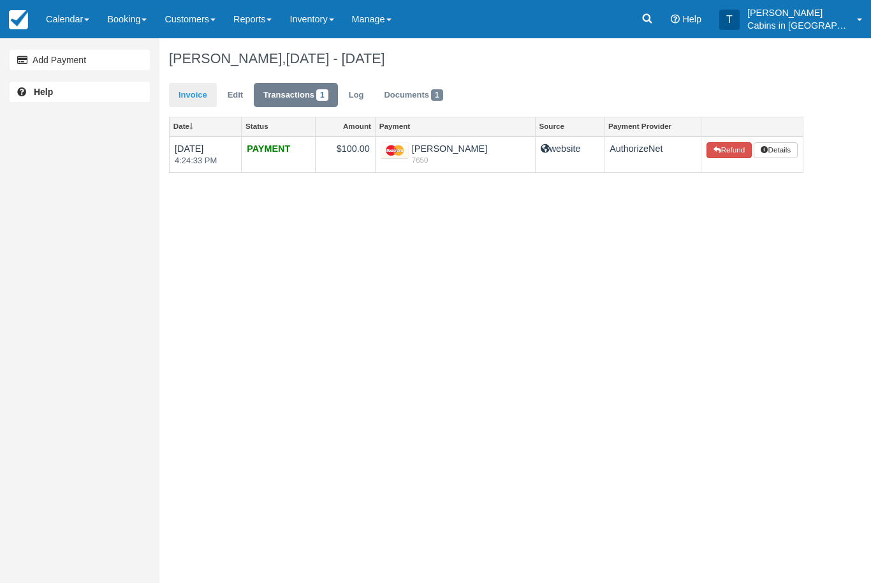
click at [201, 96] on link "Invoice" at bounding box center [193, 95] width 48 height 25
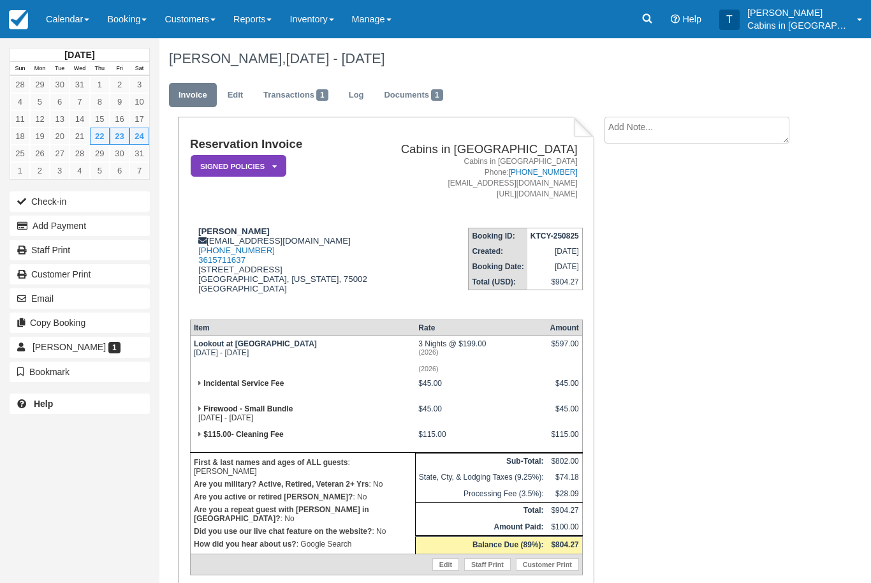
click at [699, 119] on textarea at bounding box center [696, 130] width 185 height 27
type textarea "Cc verified"
click at [648, 208] on button "Create" at bounding box center [632, 203] width 57 height 22
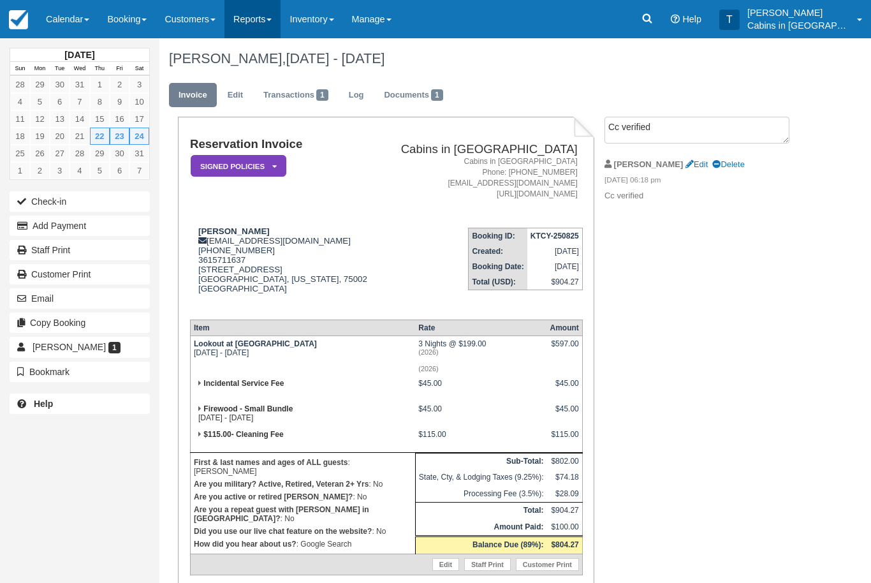
click at [269, 15] on link "Reports" at bounding box center [252, 19] width 56 height 38
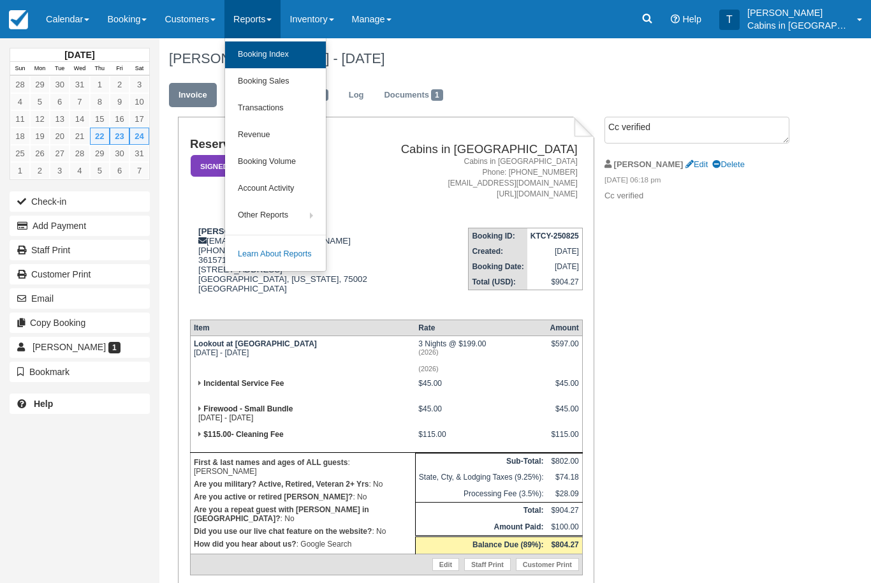
click at [311, 55] on link "Booking Index" at bounding box center [275, 54] width 101 height 27
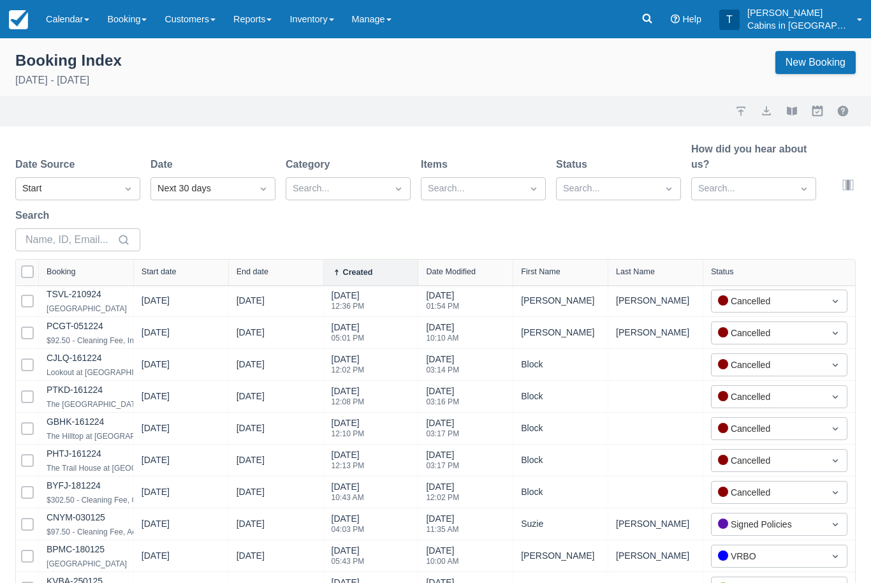
select select "25"
click at [121, 240] on div "Start" at bounding box center [77, 245] width 125 height 25
click at [113, 235] on div "Start" at bounding box center [77, 245] width 125 height 25
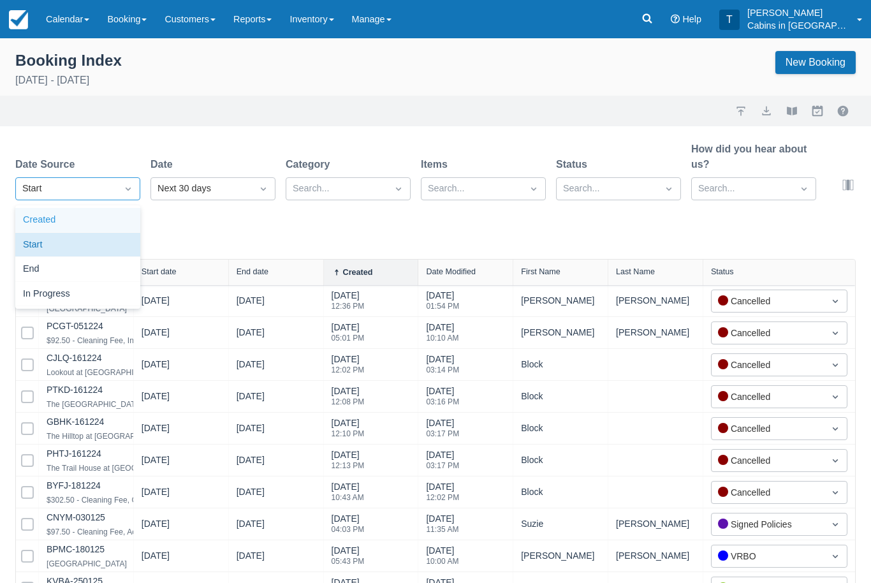
click at [112, 220] on div "Created" at bounding box center [77, 220] width 125 height 25
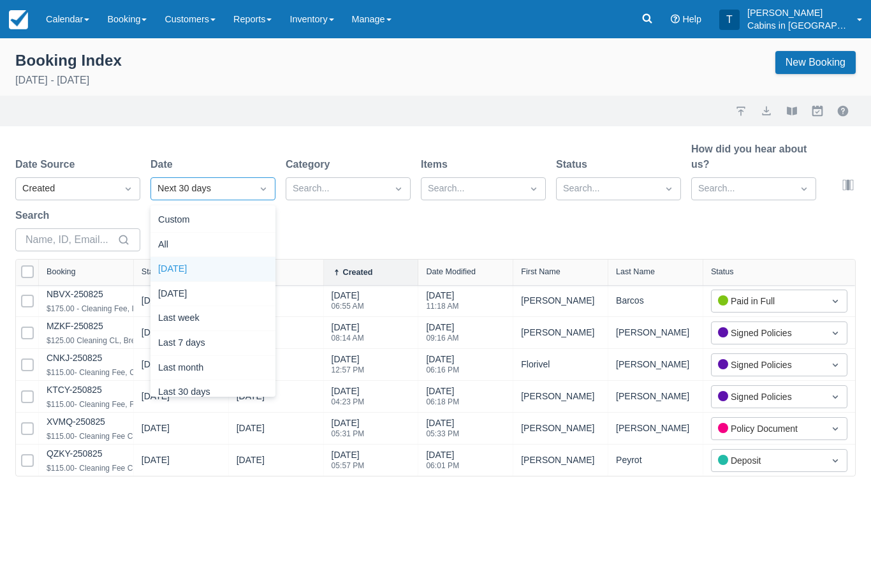
click at [232, 268] on div "Today" at bounding box center [212, 269] width 125 height 25
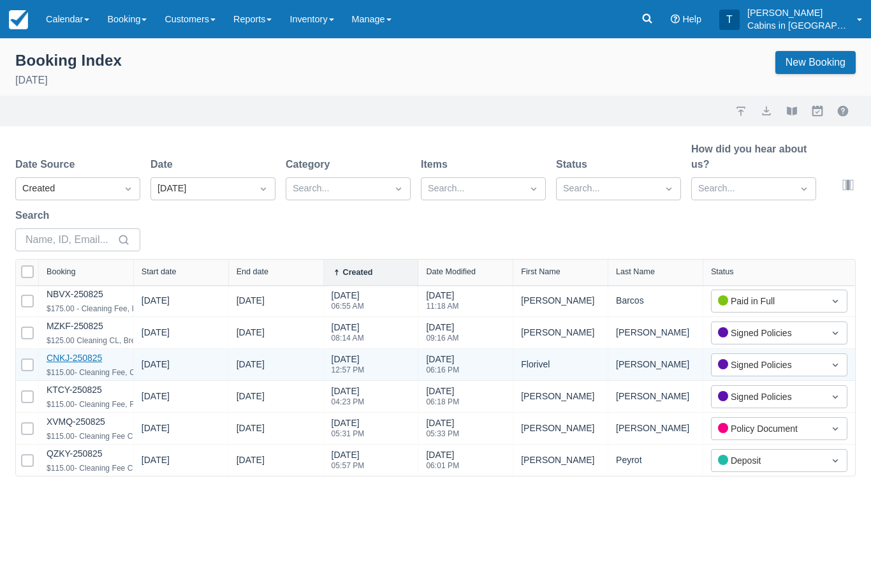
click at [99, 359] on link "CNKJ-250825" at bounding box center [74, 358] width 55 height 10
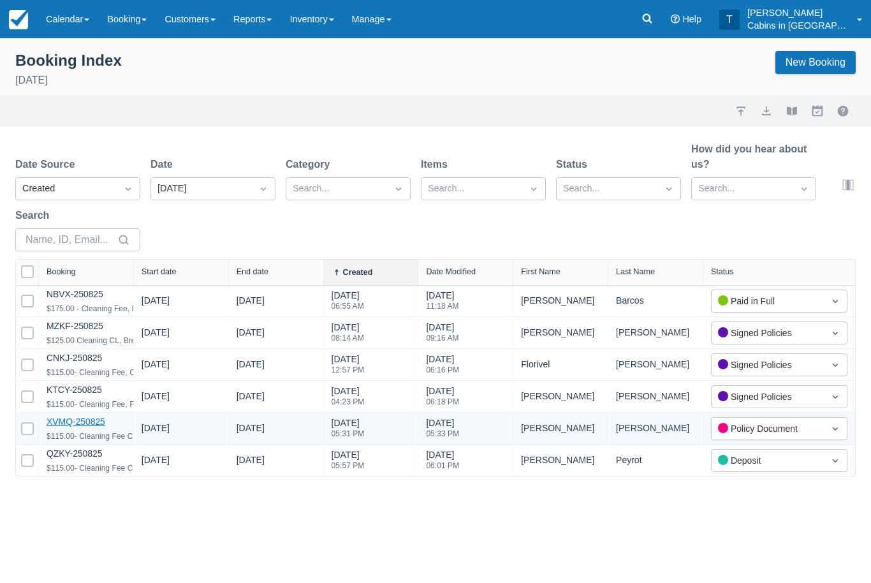
click at [89, 420] on link "XVMQ-250825" at bounding box center [76, 421] width 59 height 10
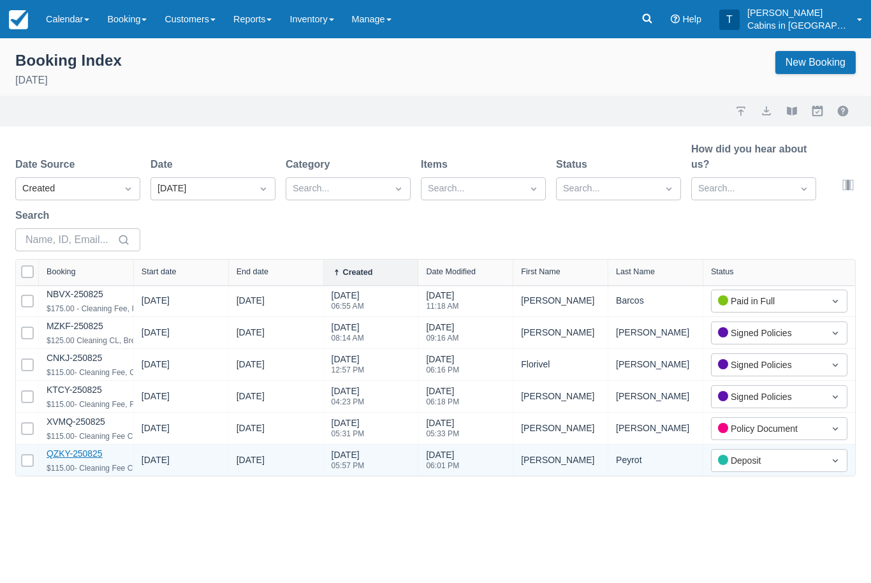
click at [96, 458] on link "QZKY-250825" at bounding box center [74, 453] width 55 height 10
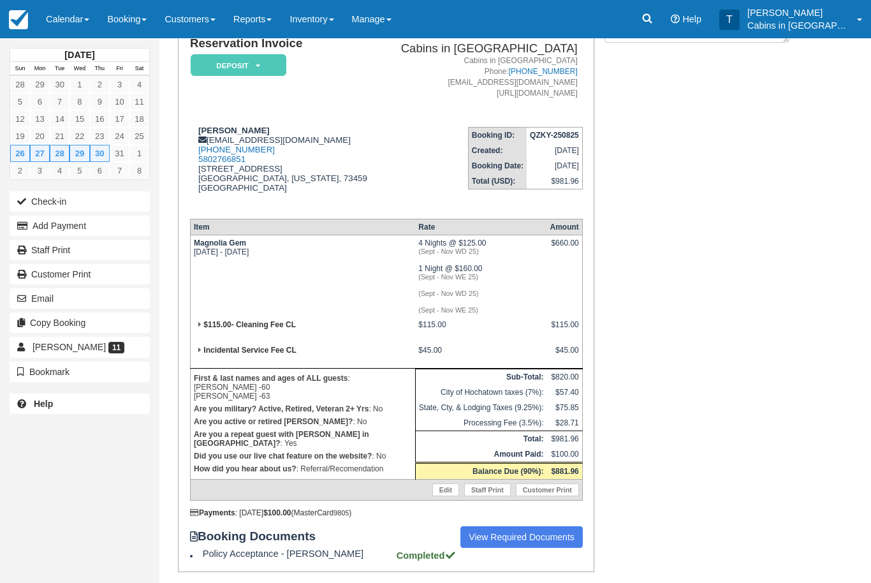
scroll to position [143, 0]
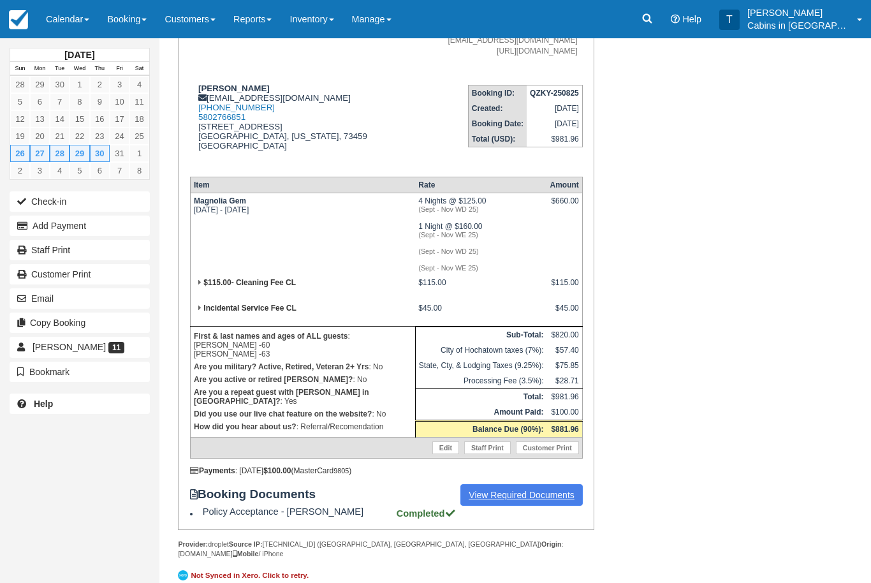
click at [552, 506] on link "View Required Documents" at bounding box center [521, 495] width 122 height 22
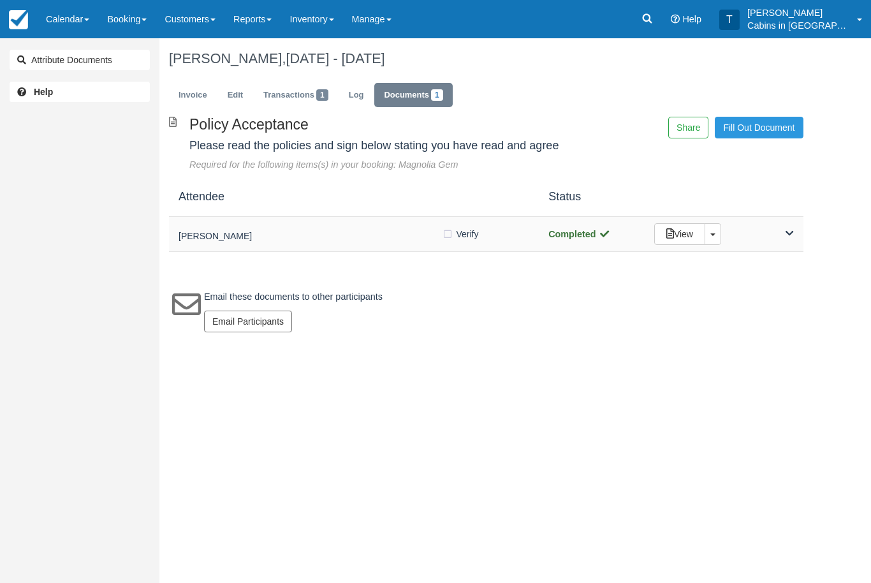
click at [305, 235] on h5 "[PERSON_NAME]" at bounding box center [310, 236] width 263 height 10
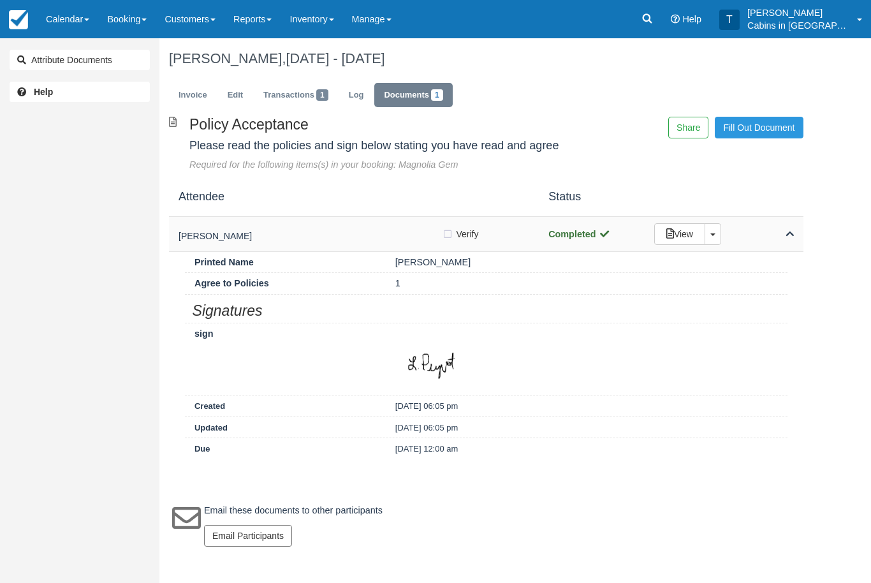
click at [448, 238] on label "Verify Verified" at bounding box center [464, 233] width 45 height 19
checkbox input "true"
click at [205, 98] on link "Invoice" at bounding box center [193, 95] width 48 height 25
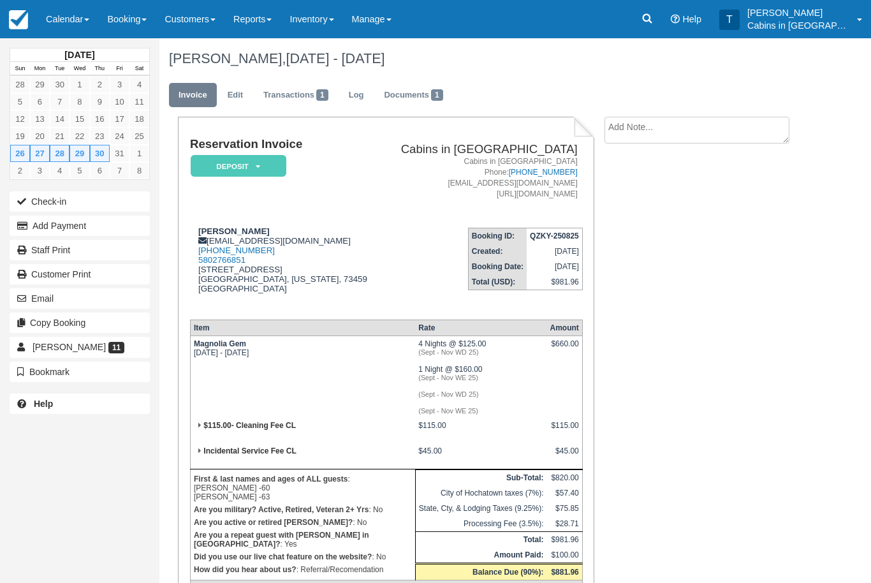
click at [277, 163] on em "Deposit" at bounding box center [239, 166] width 96 height 22
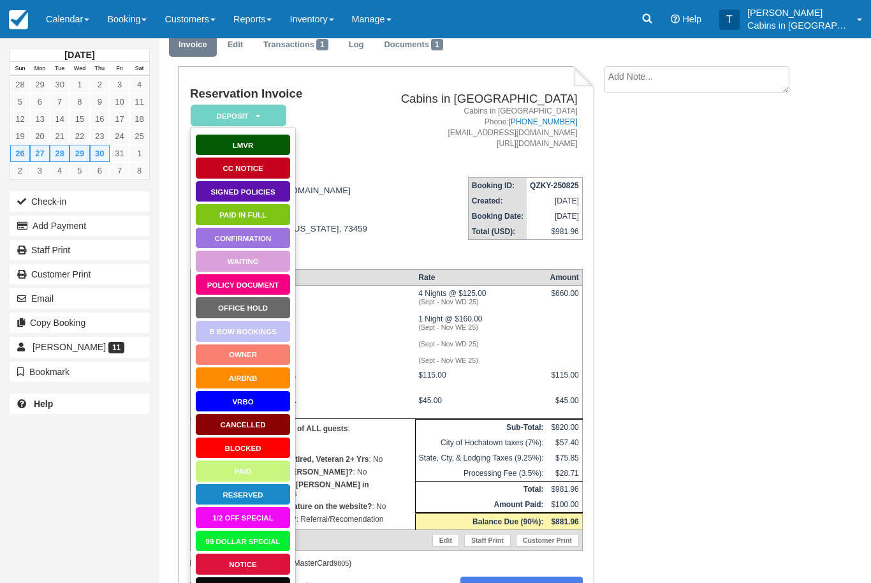
scroll to position [151, 0]
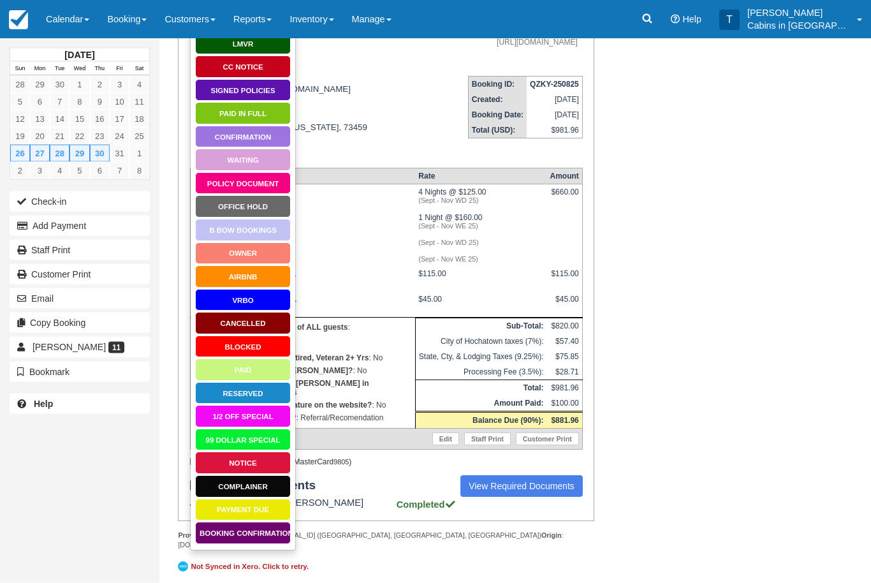
click at [273, 533] on link "Booking Confirmation" at bounding box center [243, 533] width 96 height 22
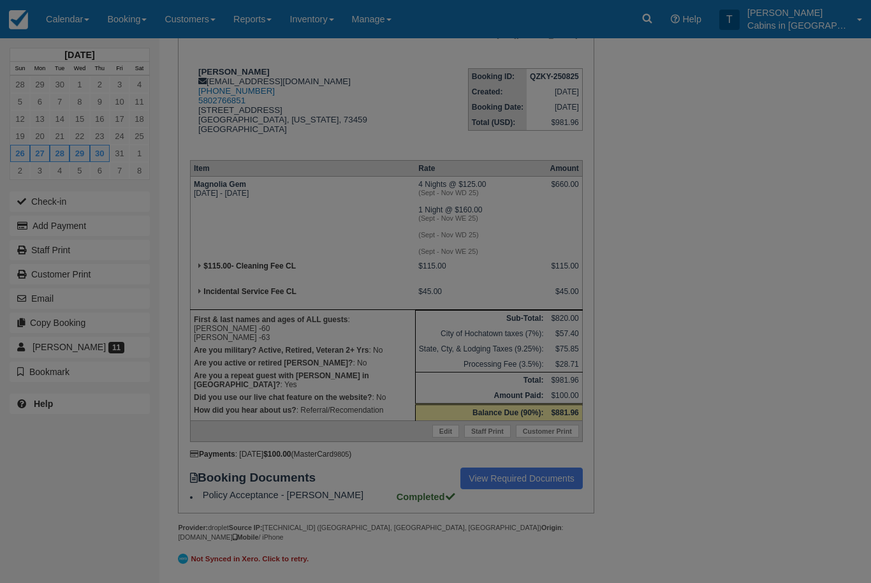
scroll to position [193, 0]
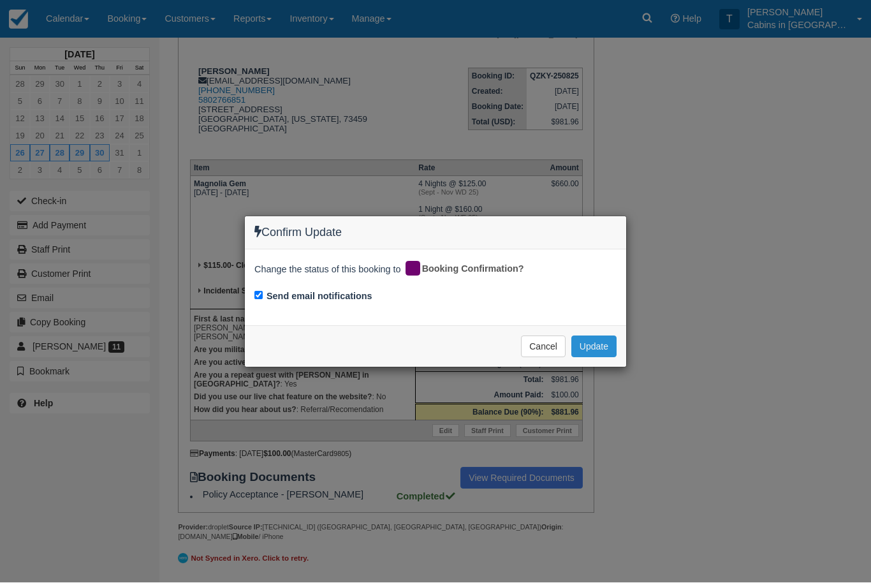
click at [606, 346] on button "Update" at bounding box center [593, 347] width 45 height 22
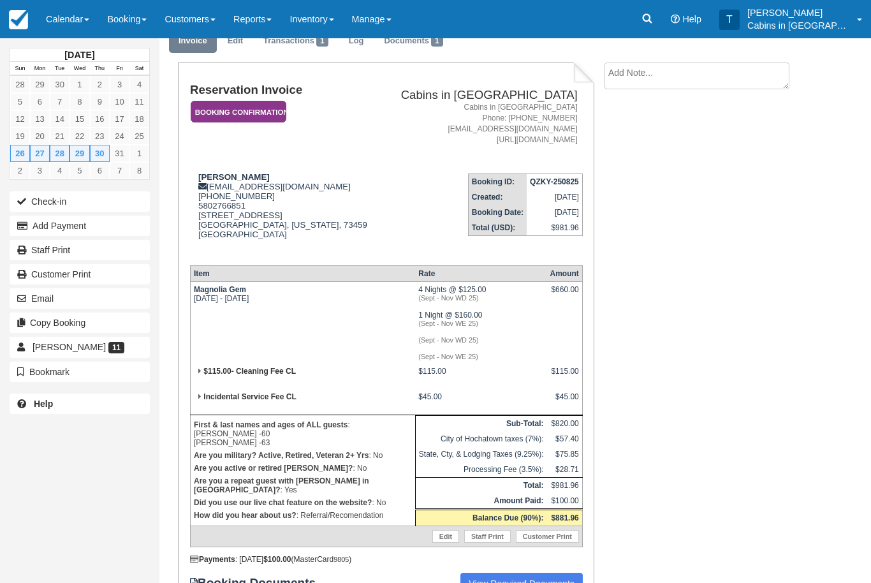
scroll to position [0, 0]
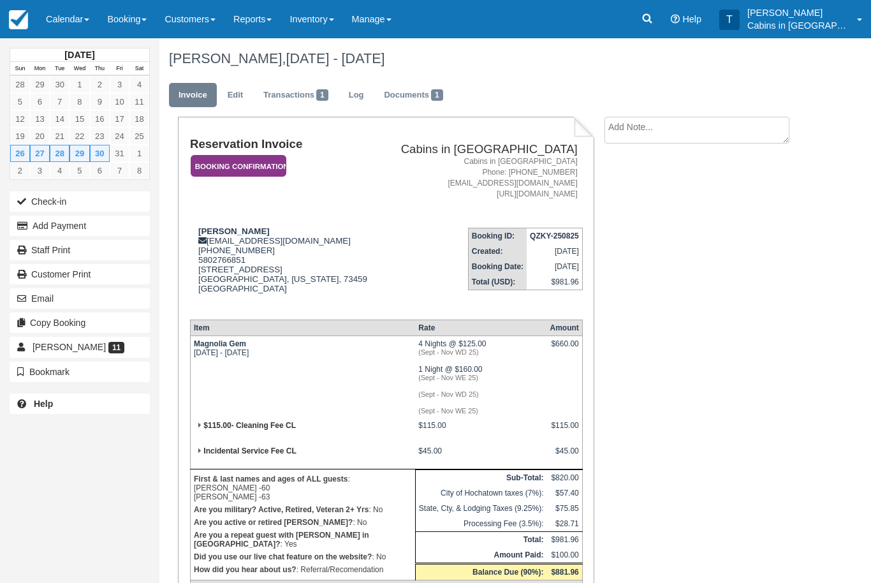
click at [266, 168] on em "Booking Confirmation" at bounding box center [239, 166] width 96 height 22
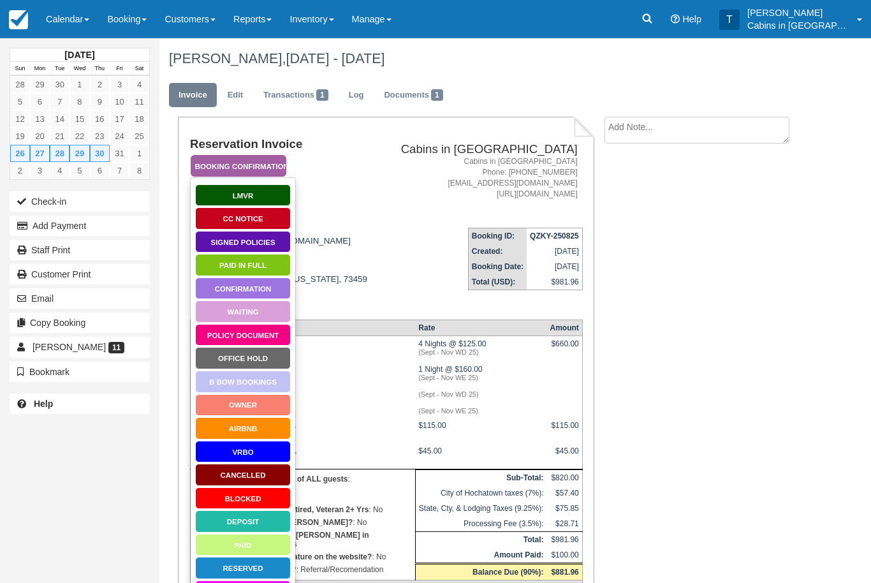
click at [273, 334] on link "Policy Document" at bounding box center [243, 335] width 96 height 22
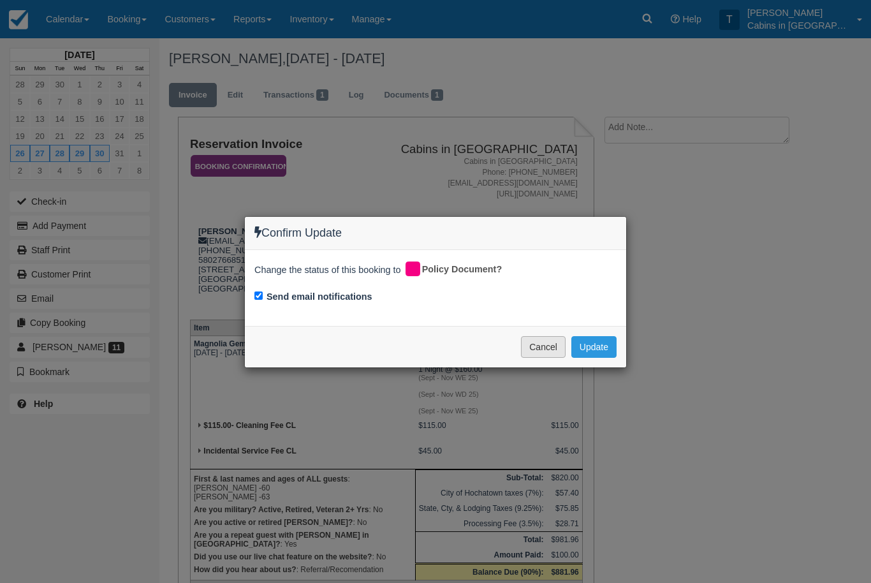
click at [536, 349] on button "Cancel" at bounding box center [543, 347] width 45 height 22
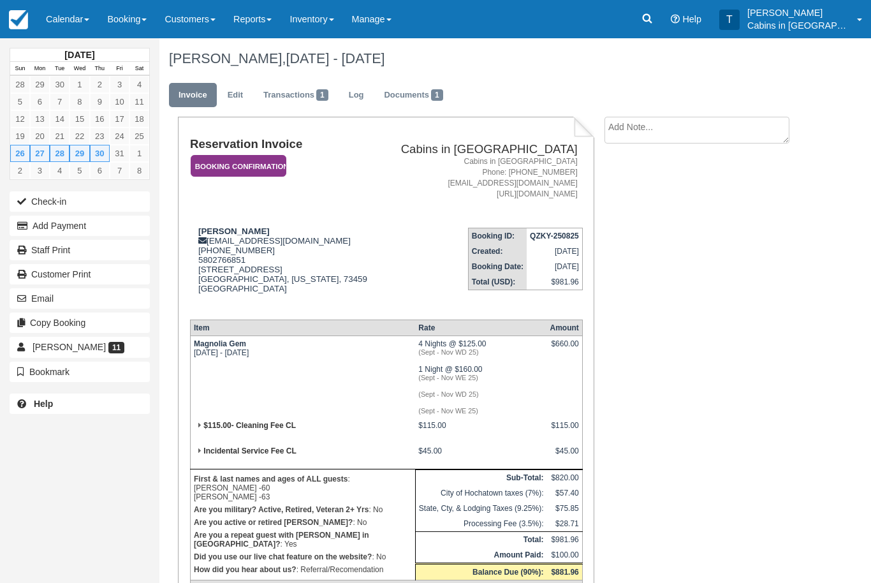
click at [255, 167] on em "Booking Confirmation" at bounding box center [239, 166] width 96 height 22
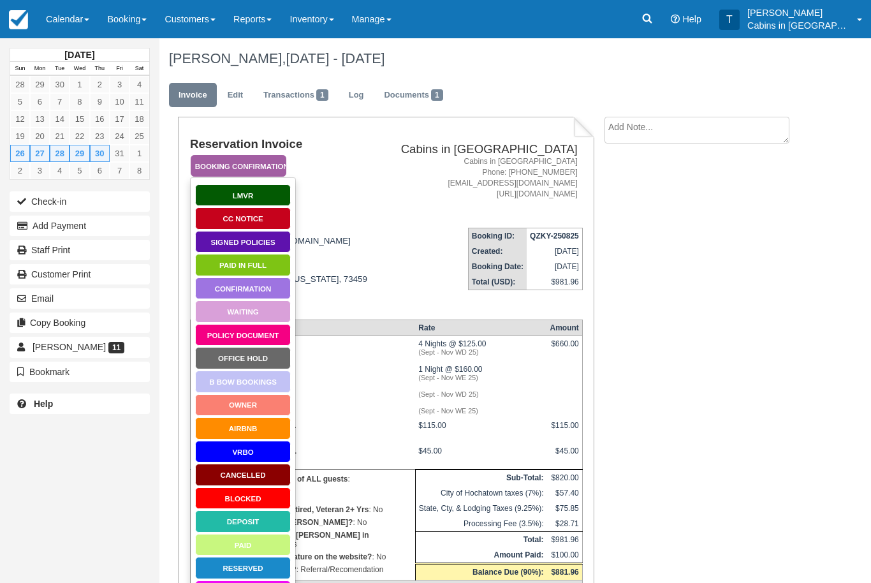
click at [270, 244] on link "Signed Policies" at bounding box center [243, 242] width 96 height 22
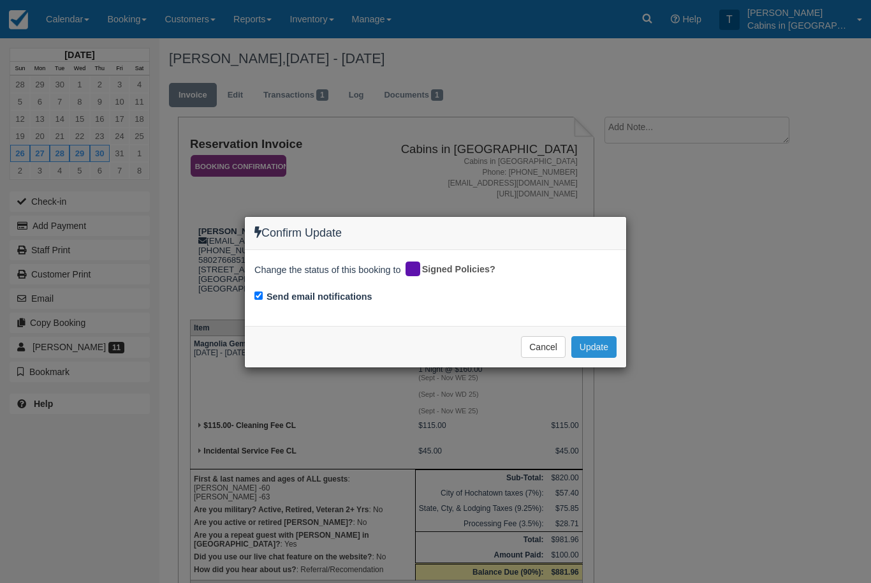
click at [605, 347] on button "Update" at bounding box center [593, 347] width 45 height 22
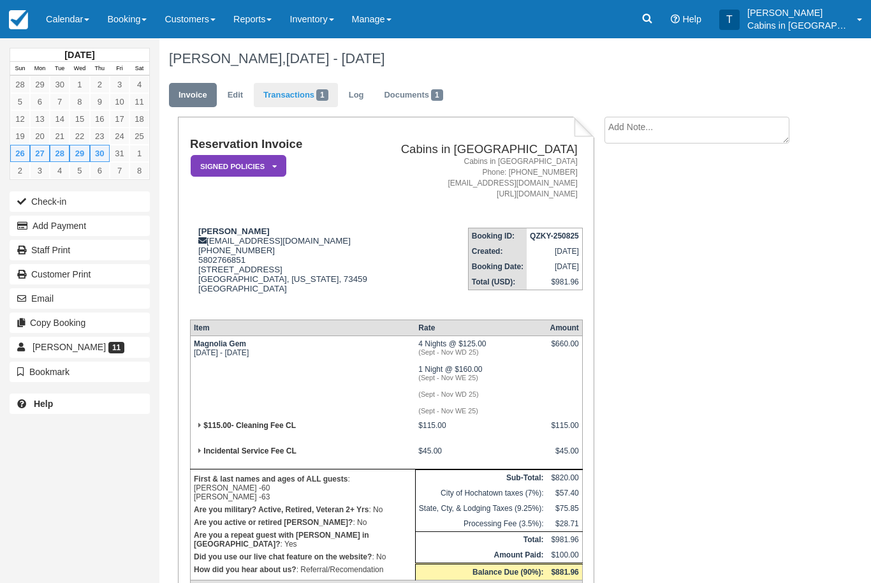
click at [299, 101] on link "Transactions 1" at bounding box center [296, 95] width 84 height 25
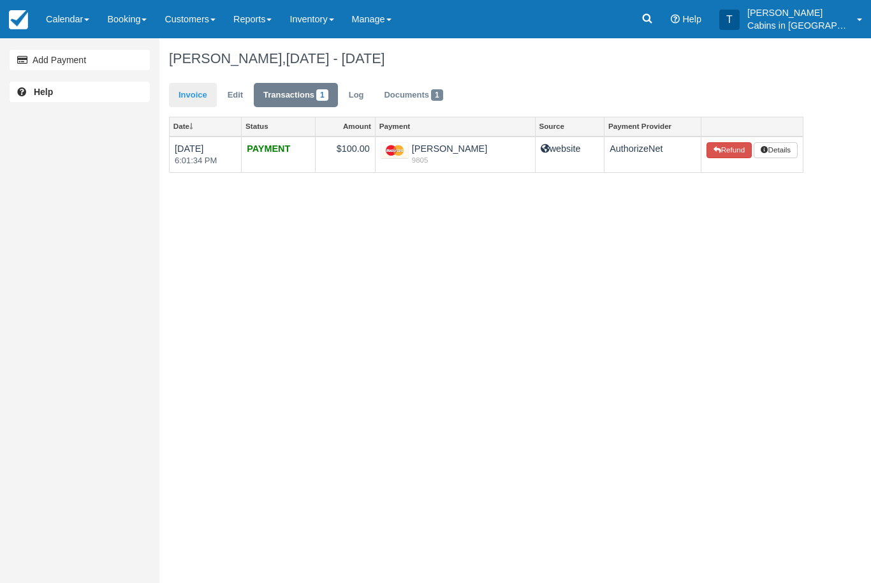
click at [198, 101] on link "Invoice" at bounding box center [193, 95] width 48 height 25
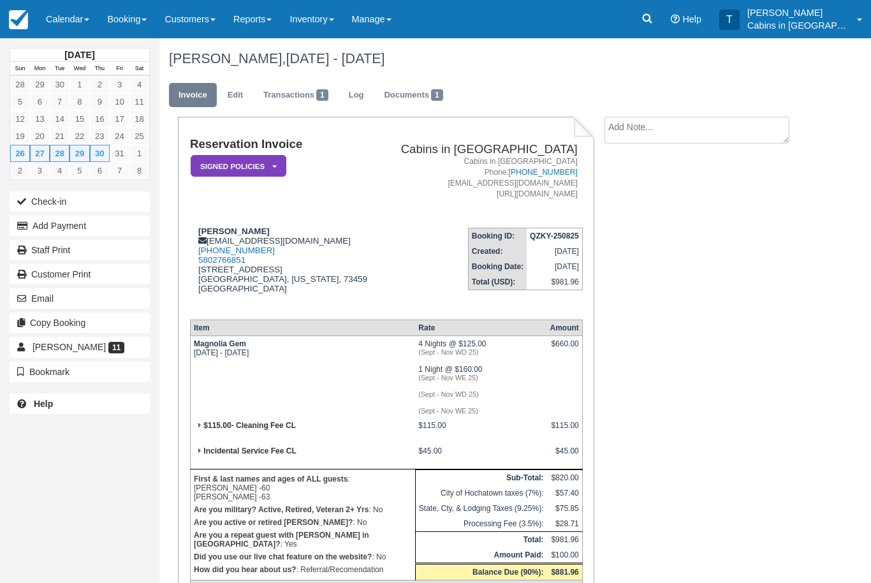
click at [681, 129] on textarea at bounding box center [696, 130] width 185 height 27
type textarea "Cc verified"
click at [641, 200] on button "Create" at bounding box center [632, 203] width 57 height 22
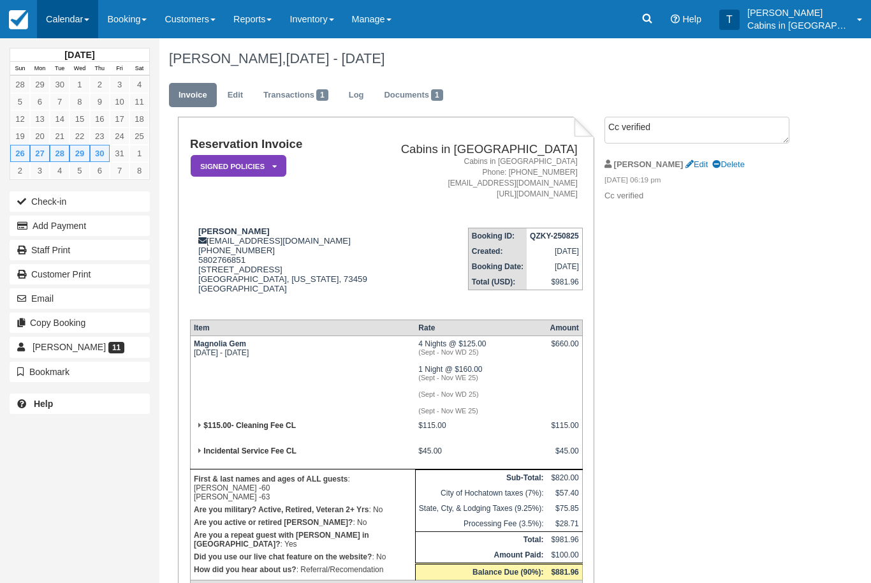
click at [85, 18] on link "Calendar" at bounding box center [67, 19] width 61 height 38
click at [115, 87] on link "Customer" at bounding box center [88, 81] width 101 height 27
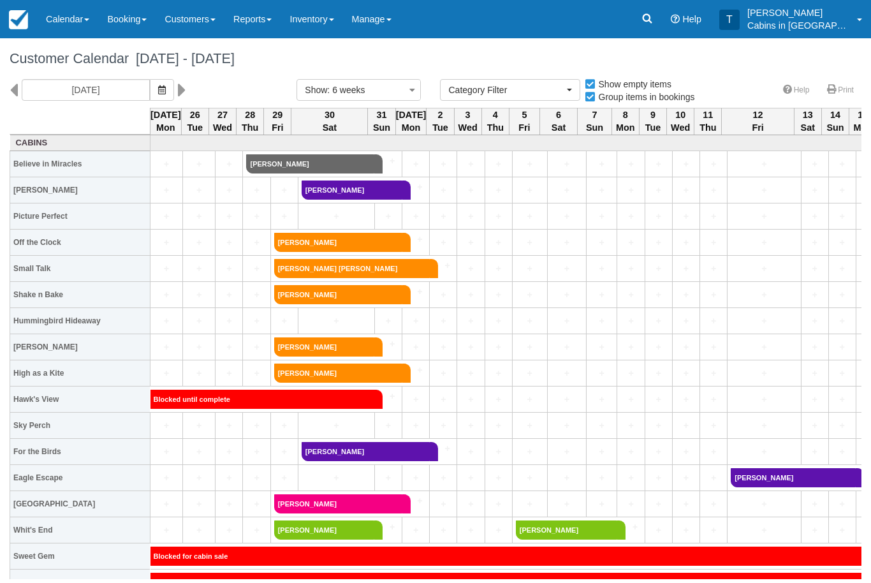
select select
click at [158, 85] on icon "button" at bounding box center [162, 89] width 8 height 9
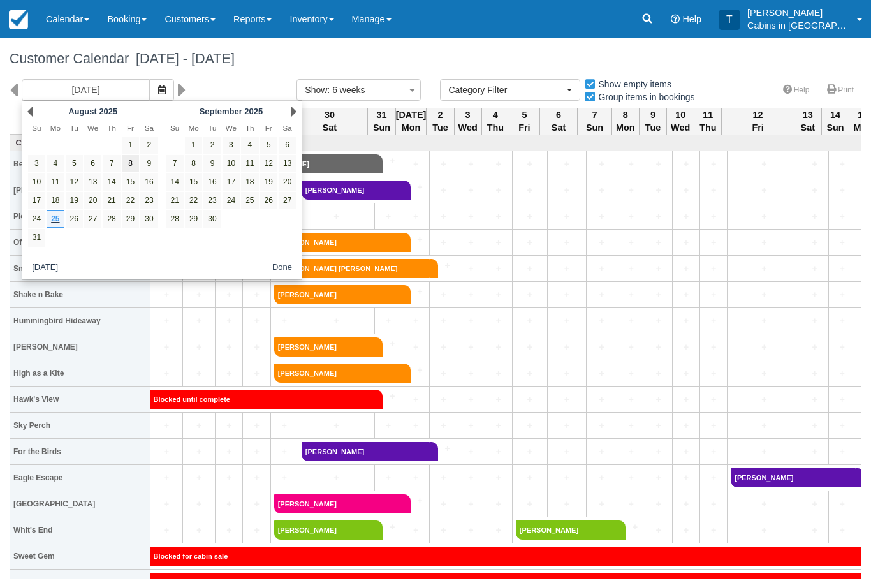
click at [135, 167] on link "8" at bounding box center [130, 163] width 17 height 17
type input "08/08/25"
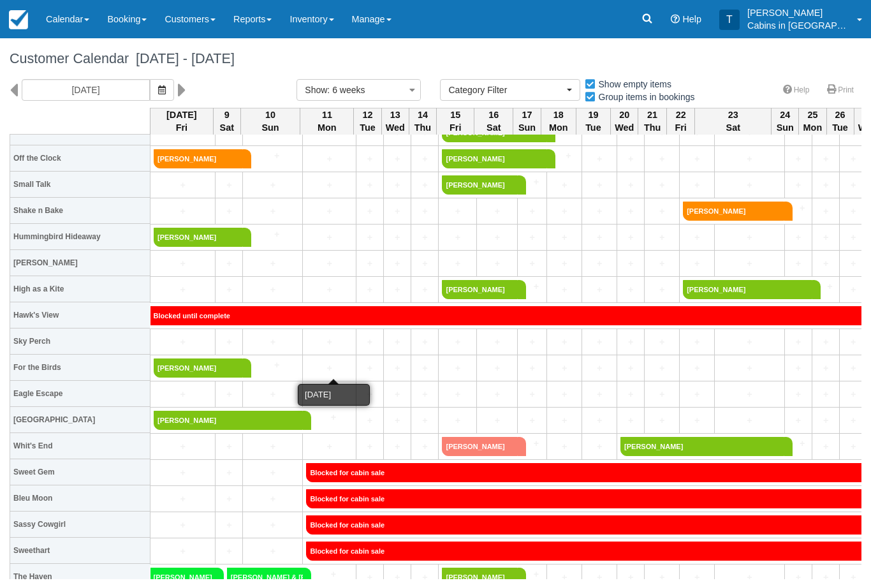
scroll to position [84, 0]
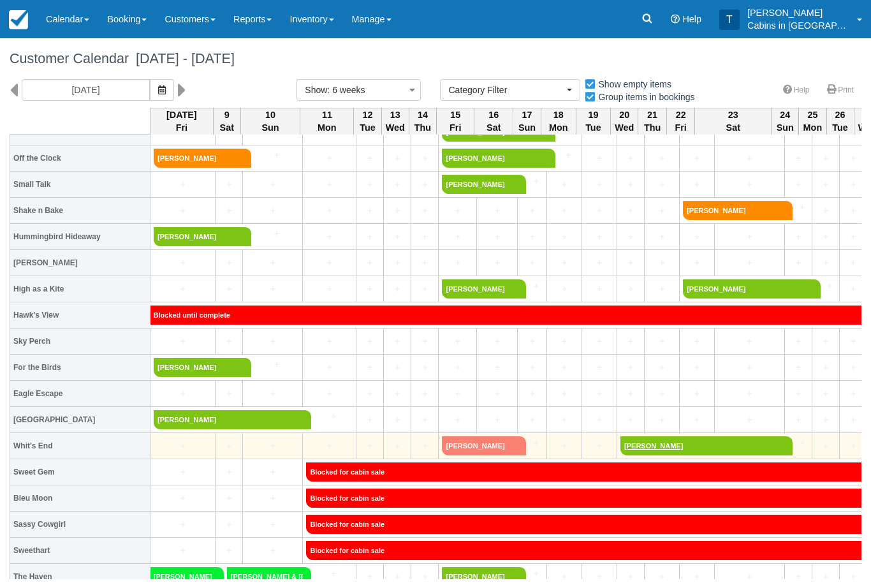
click at [683, 446] on link "Epifanio Silva" at bounding box center [702, 445] width 164 height 19
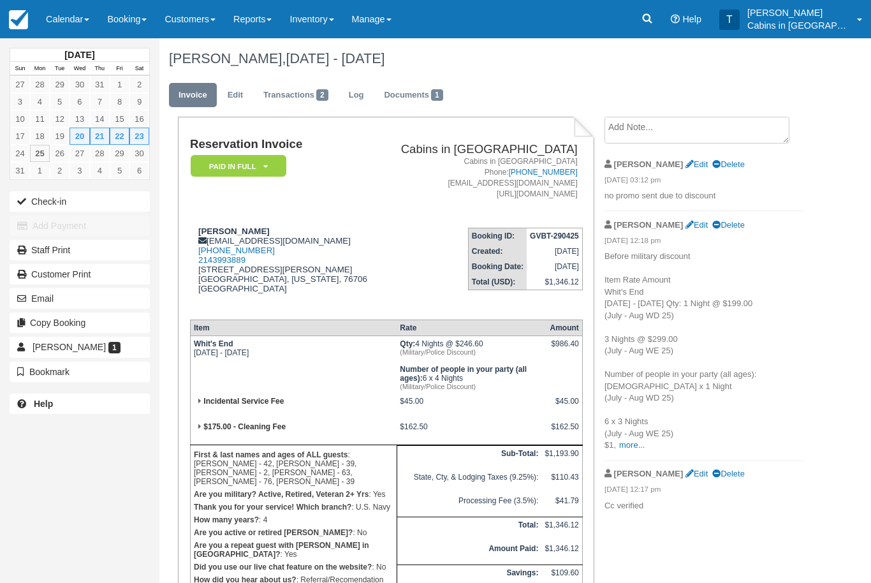
click at [534, 237] on strong "GVBT-290425" at bounding box center [554, 235] width 49 height 9
copy strong "GVBT-290425"
click at [802, 511] on li "[PERSON_NAME] Edit Delete [DATE] 12:17 pm Cc verified" at bounding box center [703, 490] width 199 height 60
